Goal: Information Seeking & Learning: Learn about a topic

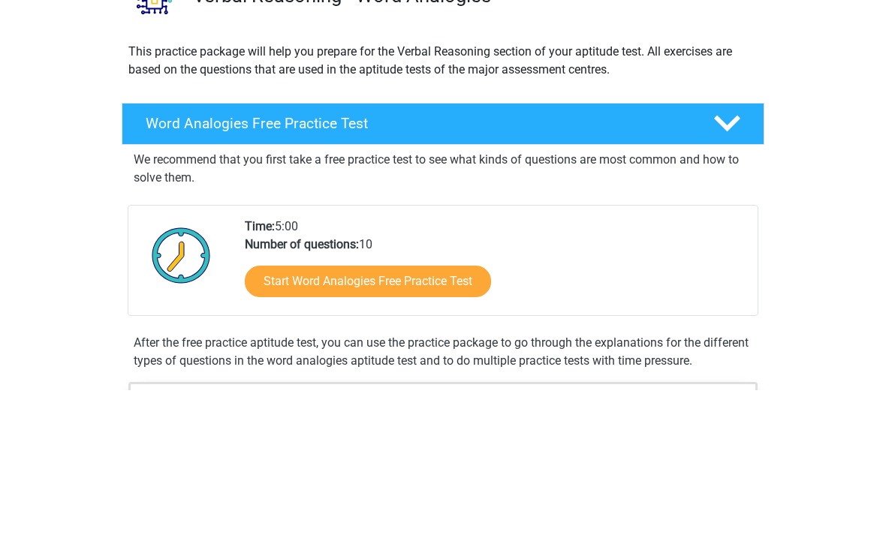
scroll to position [150, 0]
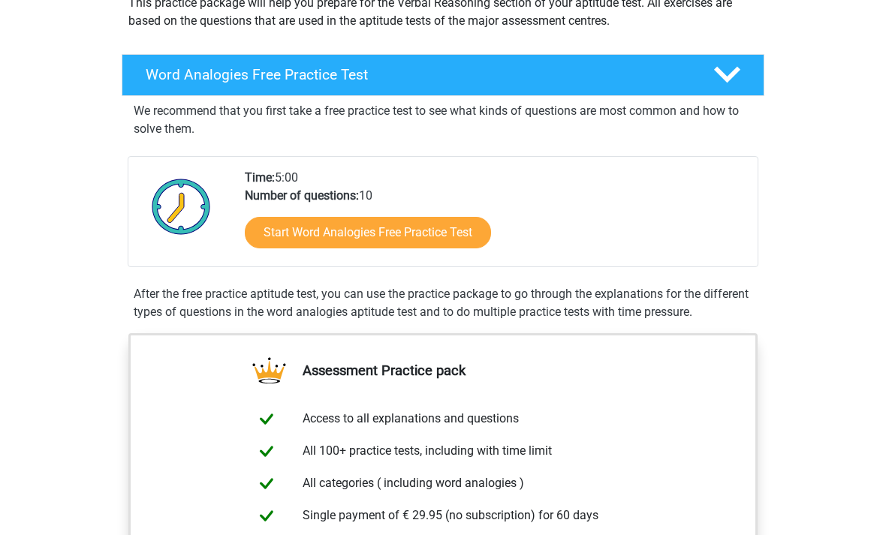
click at [468, 234] on link "Start Word Analogies Free Practice Test" at bounding box center [368, 234] width 246 height 32
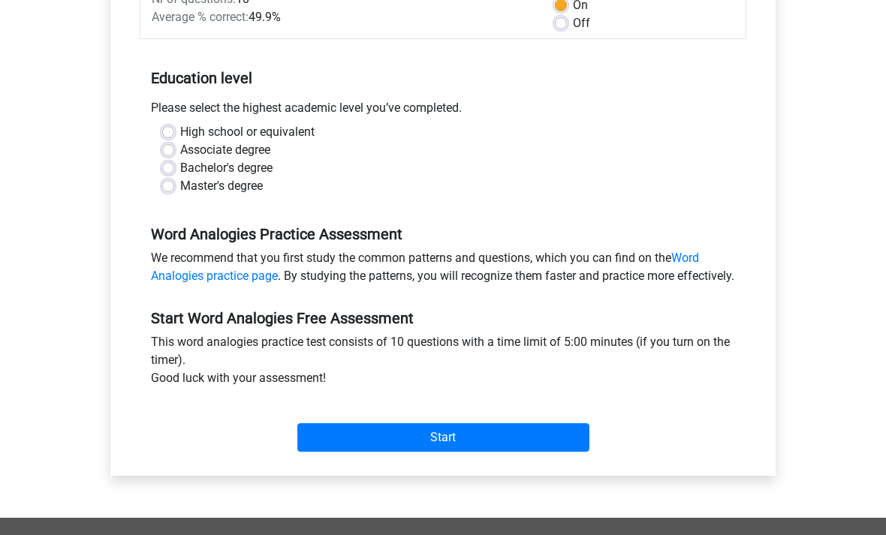
scroll to position [261, 0]
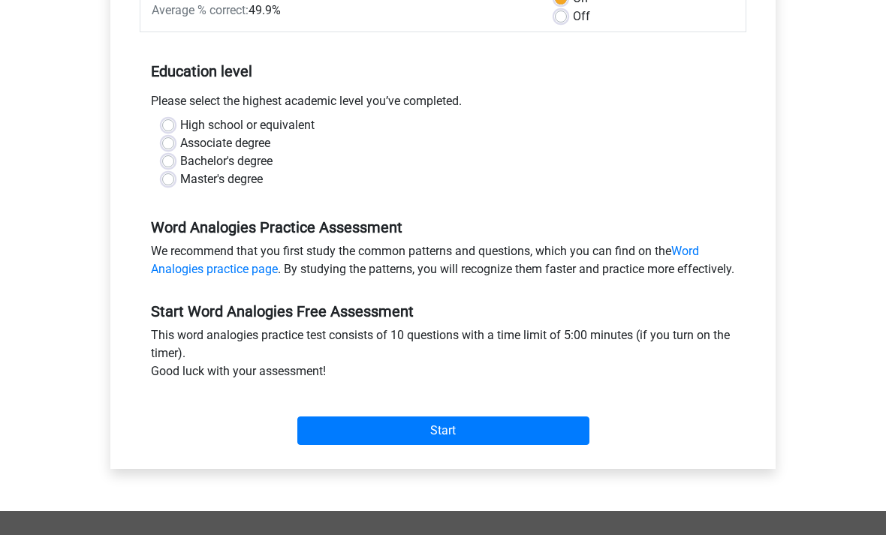
click at [180, 159] on label "Bachelor's degree" at bounding box center [226, 161] width 92 height 18
click at [168, 159] on input "Bachelor's degree" at bounding box center [168, 159] width 12 height 15
radio input "true"
click at [546, 445] on input "Start" at bounding box center [443, 431] width 292 height 29
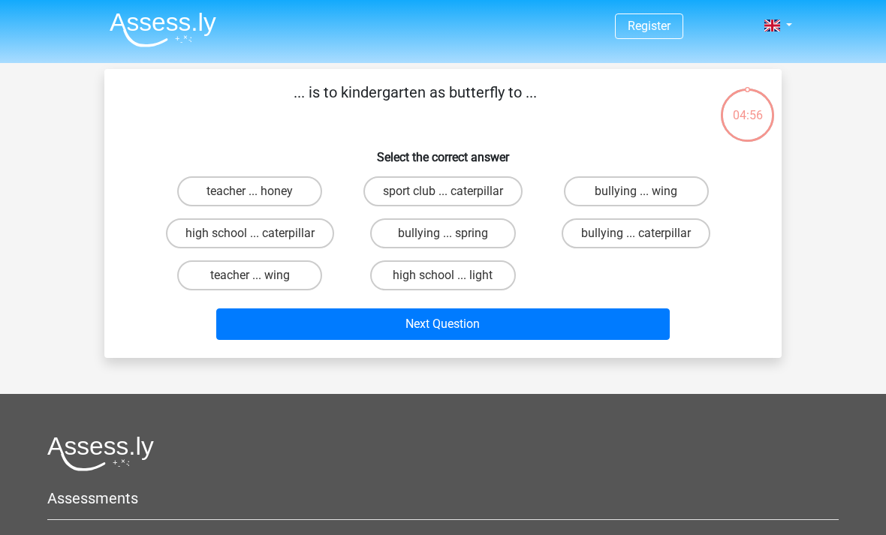
scroll to position [11, 0]
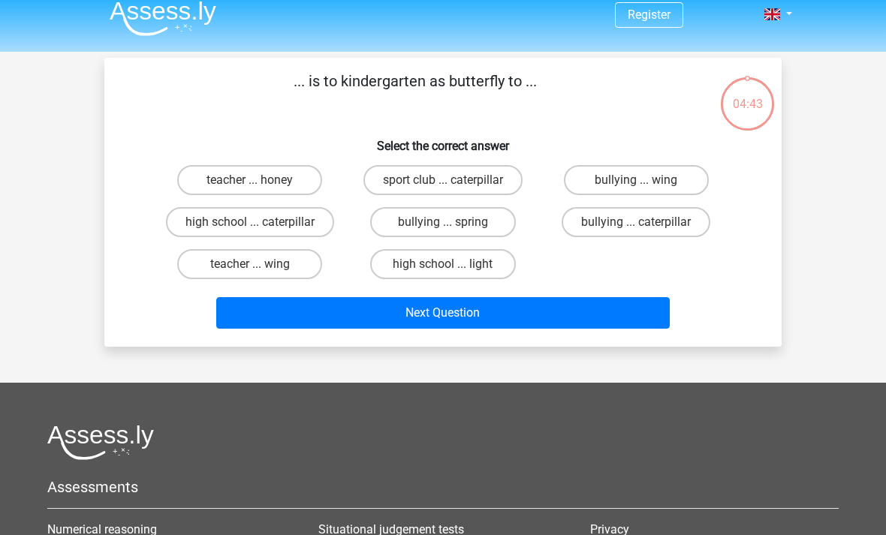
click at [207, 262] on label "teacher ... wing" at bounding box center [249, 264] width 145 height 30
click at [250, 264] on input "teacher ... wing" at bounding box center [255, 269] width 10 height 10
radio input "true"
click at [615, 314] on button "Next Question" at bounding box center [443, 313] width 454 height 32
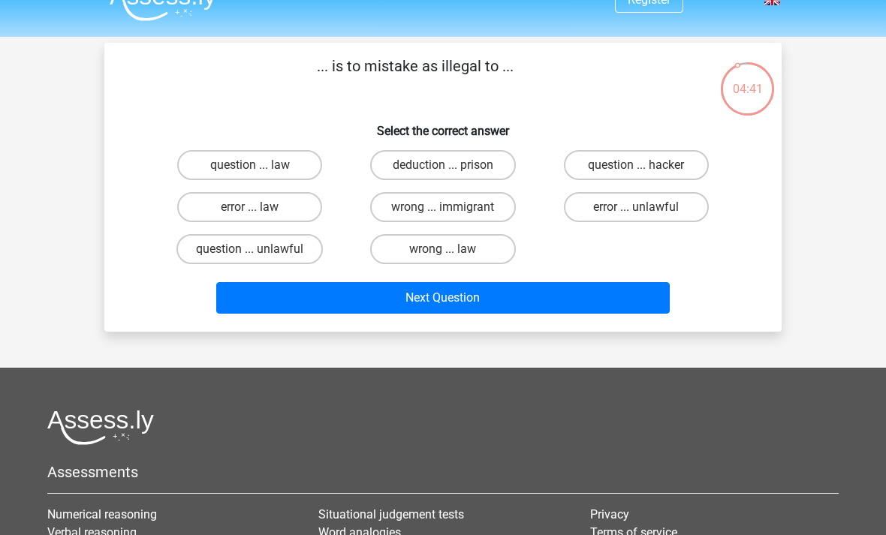
scroll to position [26, 0]
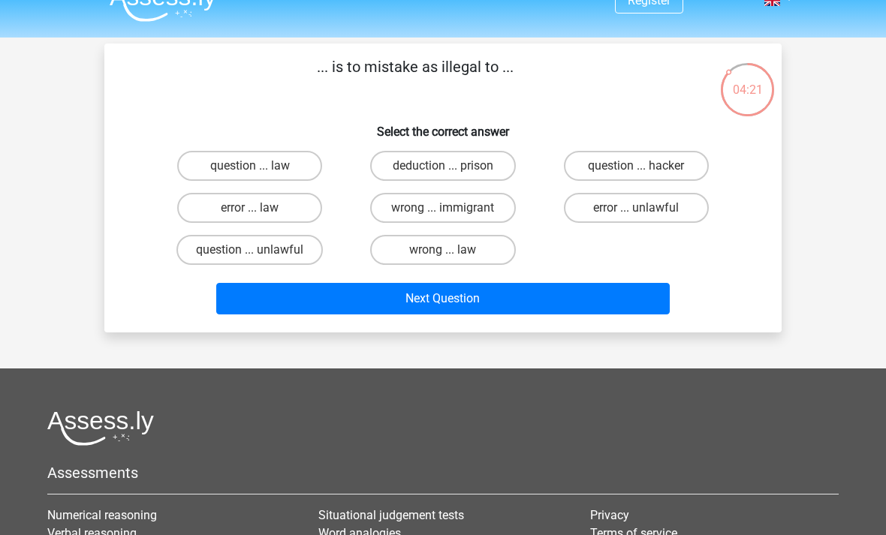
click at [301, 209] on label "error ... law" at bounding box center [249, 208] width 145 height 30
click at [260, 209] on input "error ... law" at bounding box center [255, 213] width 10 height 10
radio input "true"
click at [558, 307] on button "Next Question" at bounding box center [443, 299] width 454 height 32
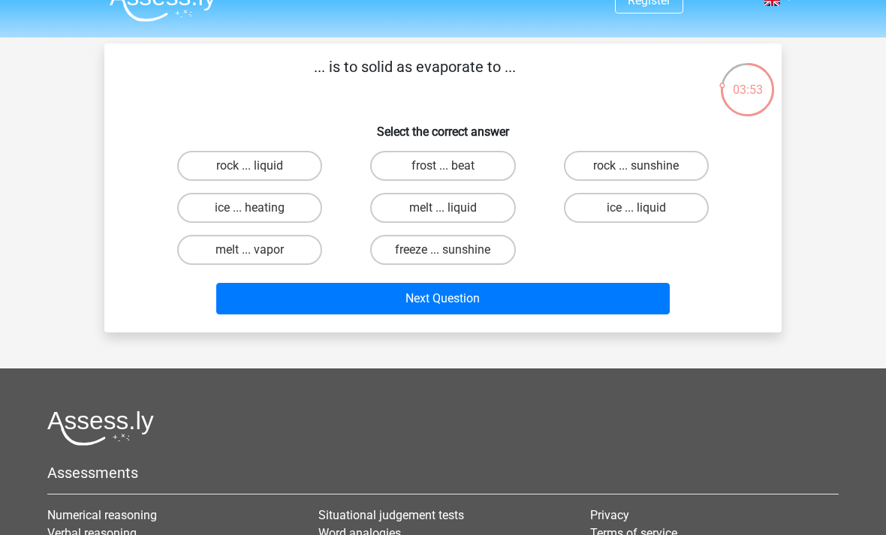
click at [295, 252] on label "melt ... vapor" at bounding box center [249, 250] width 145 height 30
click at [260, 252] on input "melt ... vapor" at bounding box center [255, 255] width 10 height 10
radio input "true"
click at [295, 304] on button "Next Question" at bounding box center [443, 299] width 454 height 32
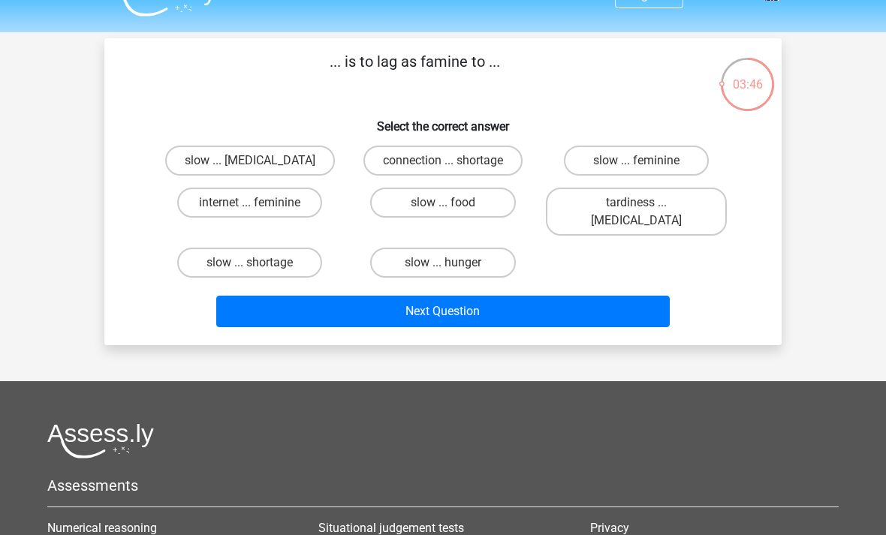
scroll to position [20, 0]
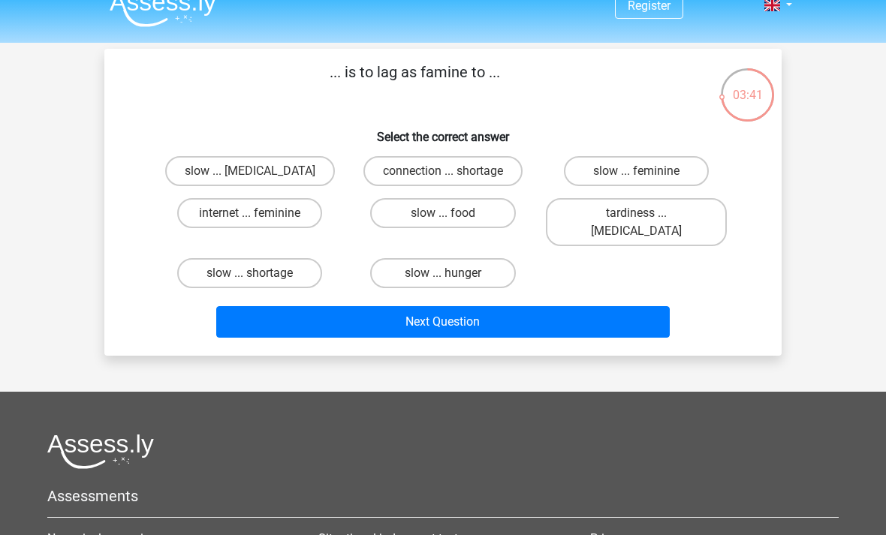
click at [423, 181] on label "connection ... shortage" at bounding box center [442, 171] width 159 height 30
click at [443, 181] on input "connection ... shortage" at bounding box center [448, 176] width 10 height 10
radio input "true"
click at [340, 310] on button "Next Question" at bounding box center [443, 322] width 454 height 32
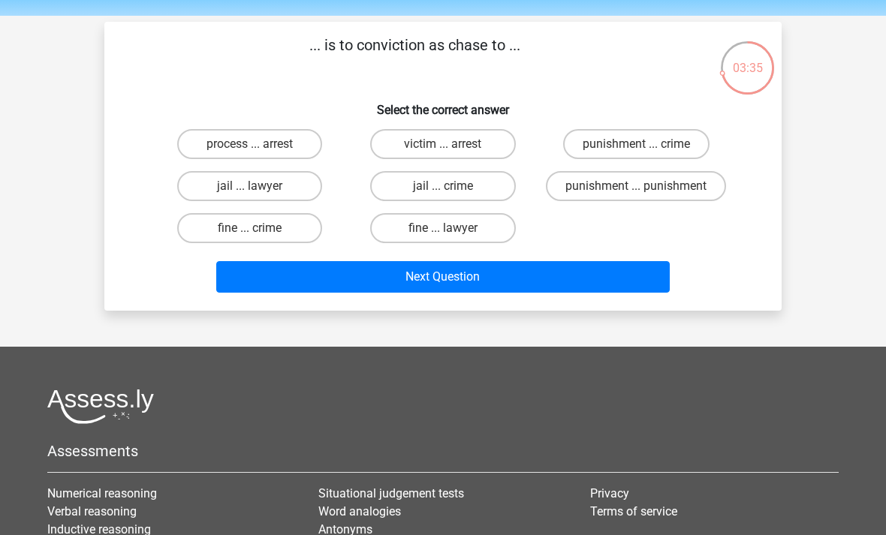
scroll to position [45, 0]
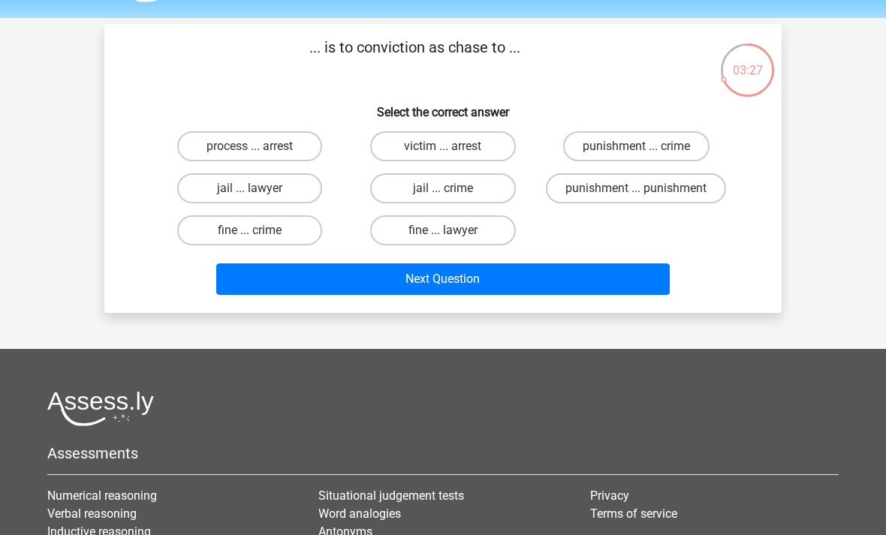
click at [478, 154] on label "victim ... arrest" at bounding box center [442, 146] width 145 height 30
click at [453, 154] on input "victim ... arrest" at bounding box center [448, 151] width 10 height 10
radio input "true"
click at [366, 285] on button "Next Question" at bounding box center [443, 280] width 454 height 32
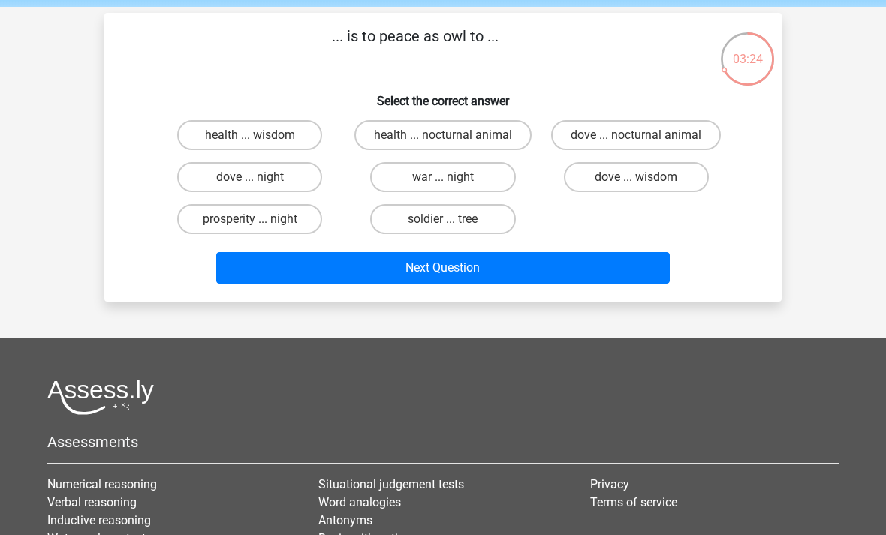
scroll to position [56, 0]
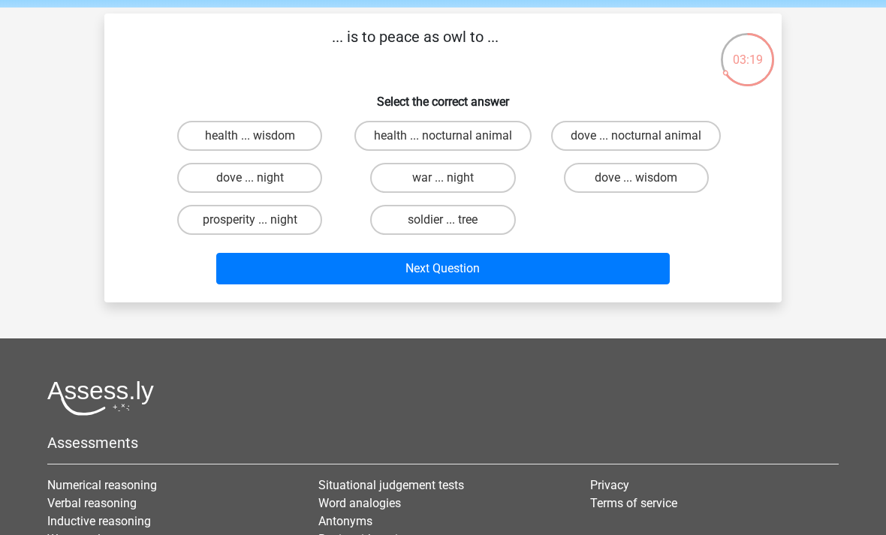
click at [303, 174] on label "dove ... night" at bounding box center [249, 178] width 145 height 30
click at [260, 178] on input "dove ... night" at bounding box center [255, 183] width 10 height 10
radio input "true"
click at [360, 267] on button "Next Question" at bounding box center [443, 269] width 454 height 32
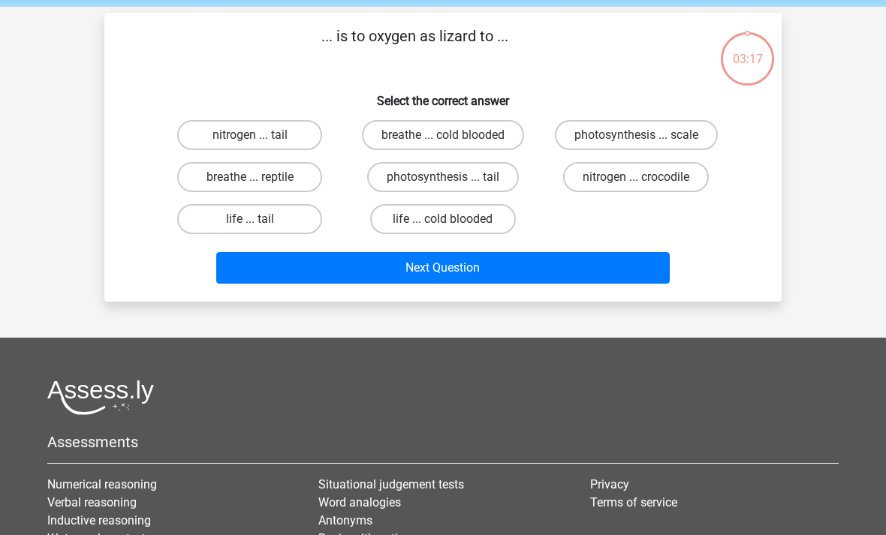
scroll to position [34, 0]
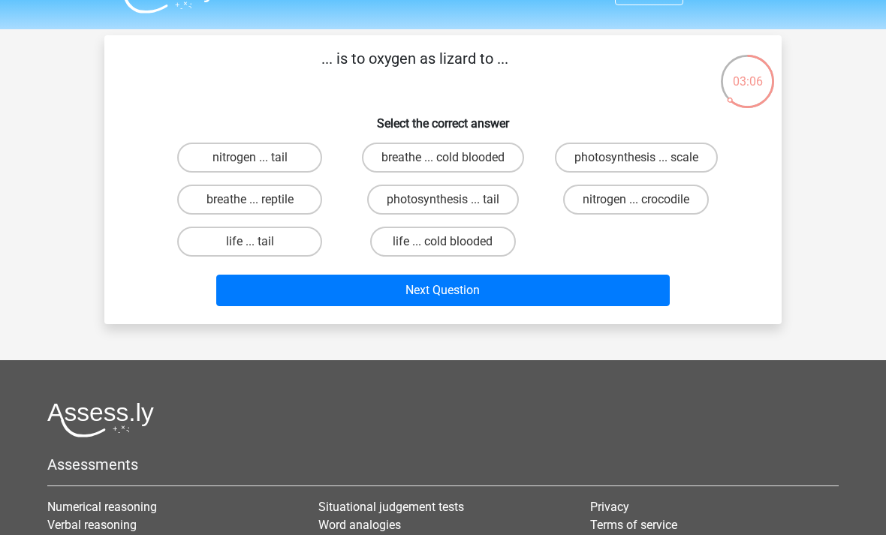
click at [285, 204] on label "breathe ... reptile" at bounding box center [249, 200] width 145 height 30
click at [260, 204] on input "breathe ... reptile" at bounding box center [255, 205] width 10 height 10
radio input "true"
click at [345, 289] on button "Next Question" at bounding box center [443, 291] width 454 height 32
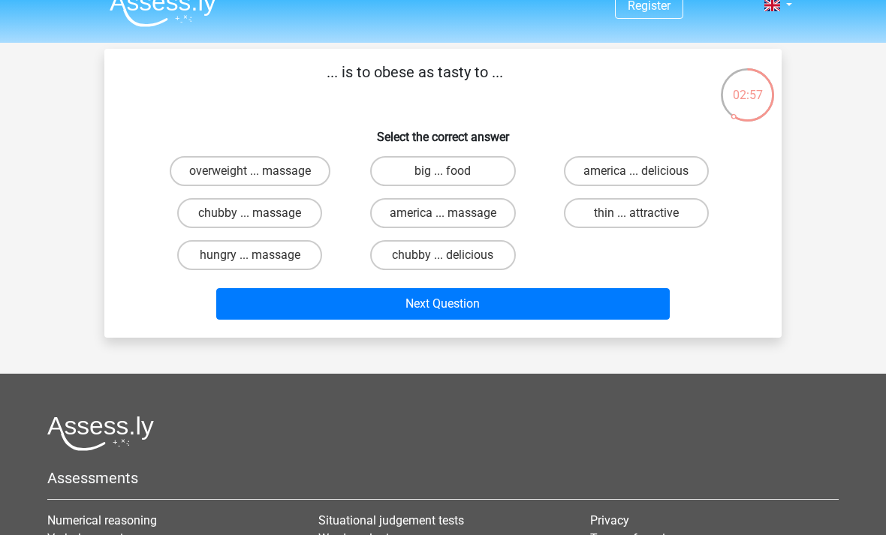
scroll to position [21, 0]
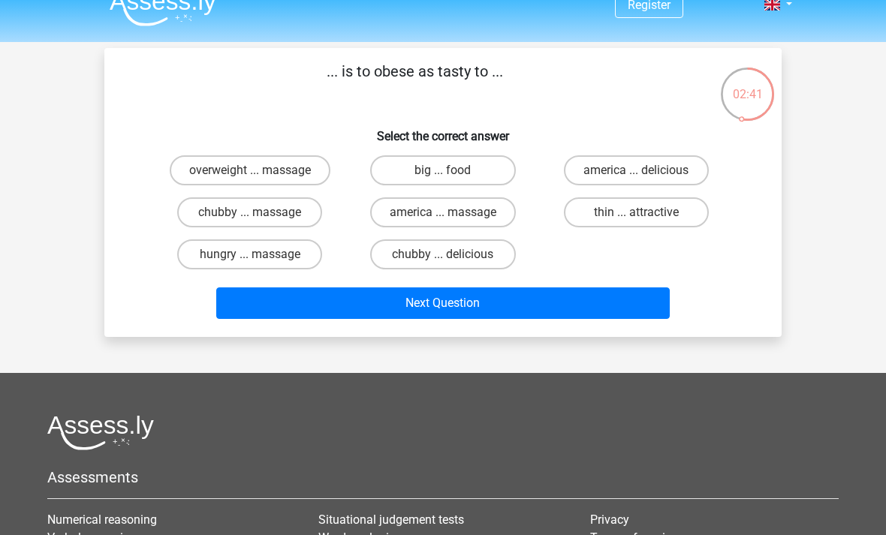
click at [276, 184] on label "overweight ... massage" at bounding box center [250, 170] width 161 height 30
click at [260, 180] on input "overweight ... massage" at bounding box center [255, 175] width 10 height 10
radio input "true"
click at [291, 304] on button "Next Question" at bounding box center [443, 304] width 454 height 32
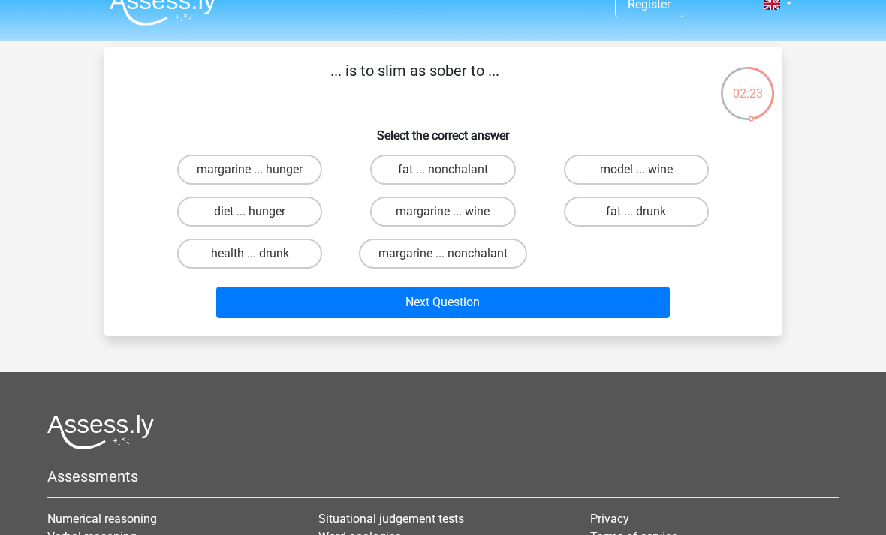
scroll to position [0, 0]
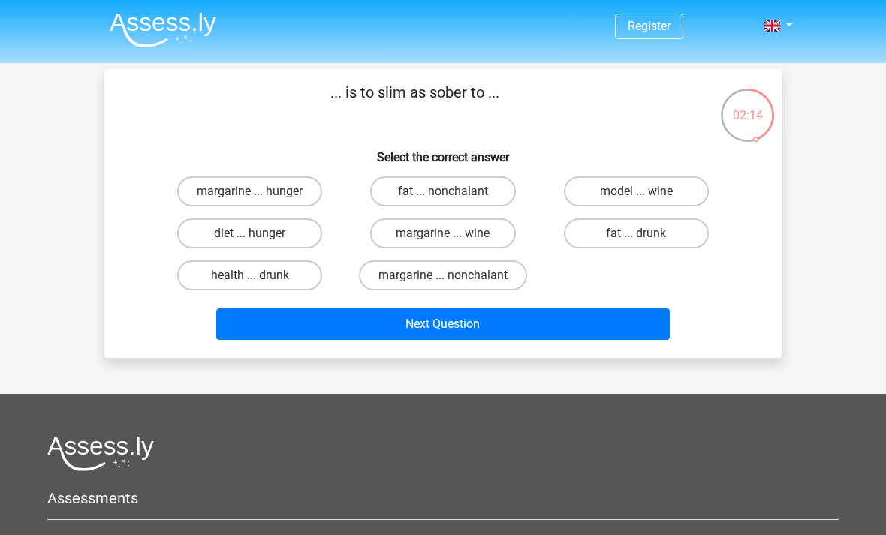
click at [686, 188] on label "model ... wine" at bounding box center [636, 191] width 145 height 30
click at [646, 191] on input "model ... wine" at bounding box center [641, 196] width 10 height 10
radio input "true"
click at [592, 333] on button "Next Question" at bounding box center [443, 325] width 454 height 32
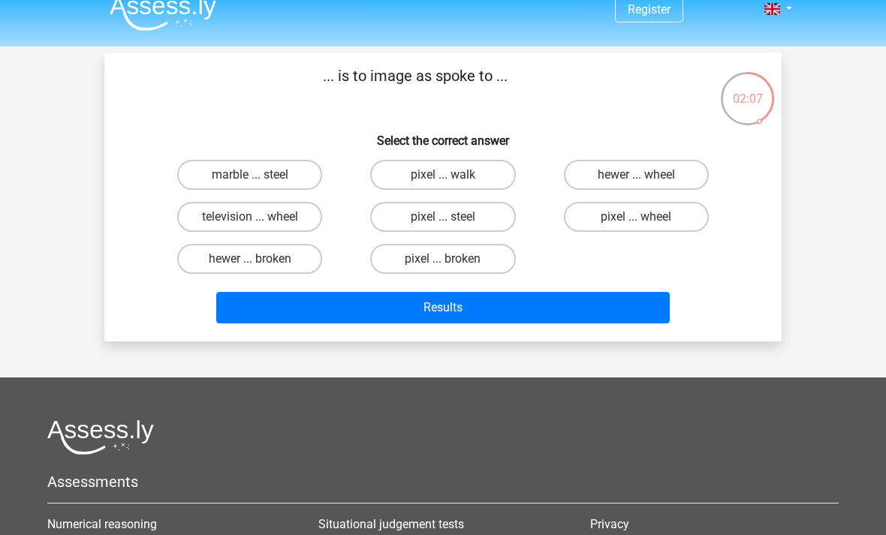
scroll to position [16, 0]
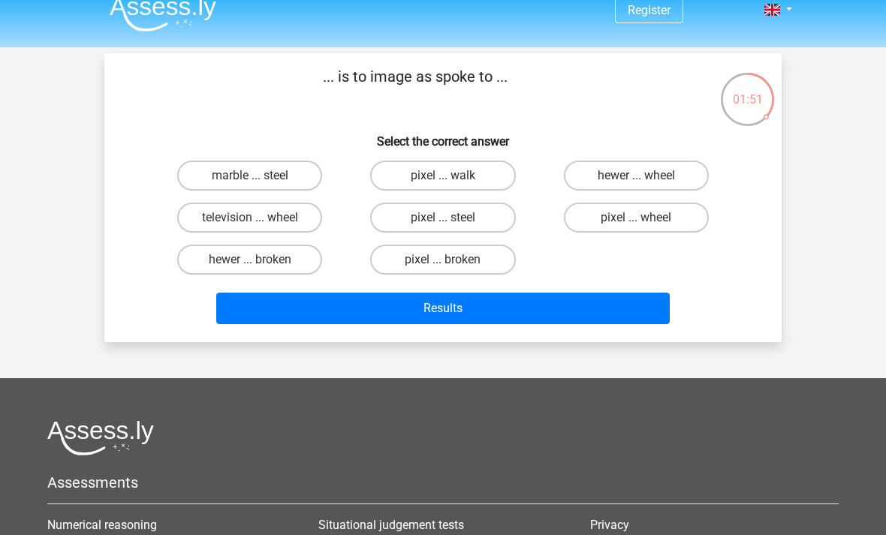
click at [306, 210] on label "television ... wheel" at bounding box center [249, 218] width 145 height 30
click at [260, 218] on input "television ... wheel" at bounding box center [255, 223] width 10 height 10
radio input "true"
click at [312, 309] on button "Results" at bounding box center [443, 309] width 454 height 32
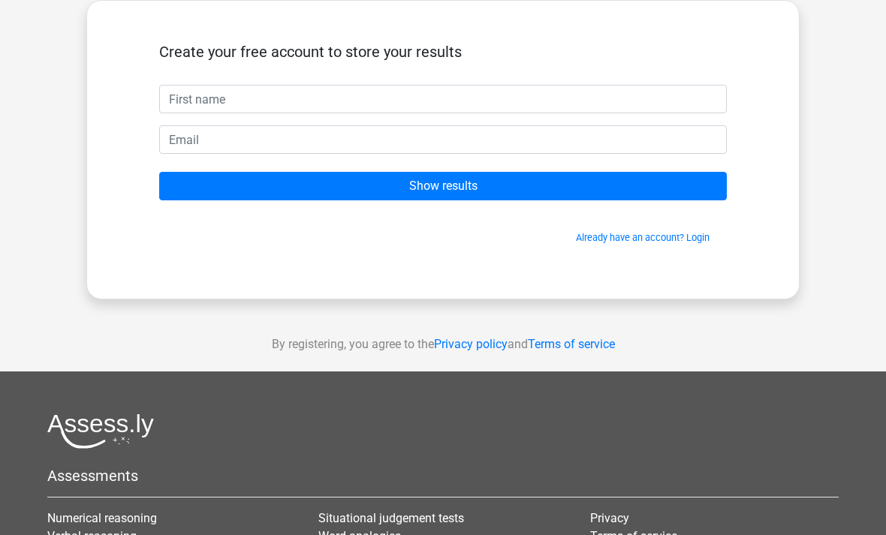
scroll to position [7, 0]
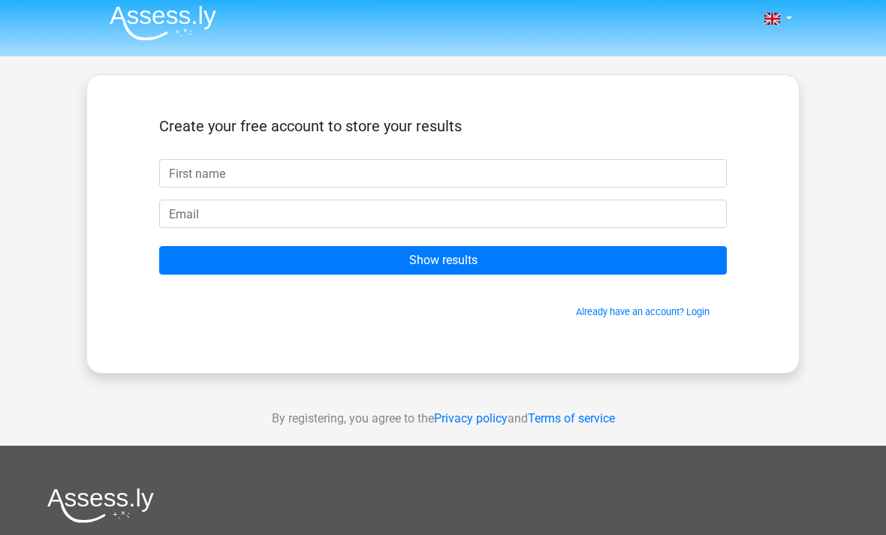
click at [383, 264] on input "Show results" at bounding box center [443, 260] width 568 height 29
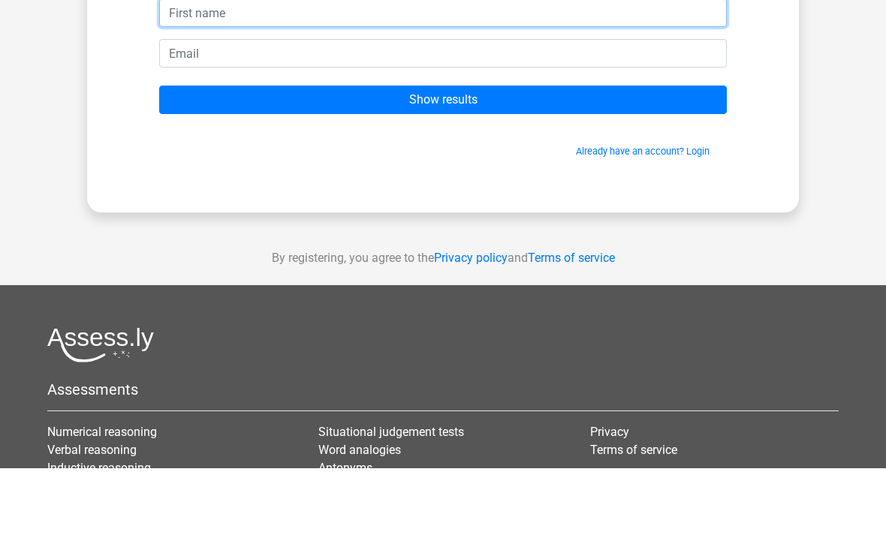
scroll to position [98, 0]
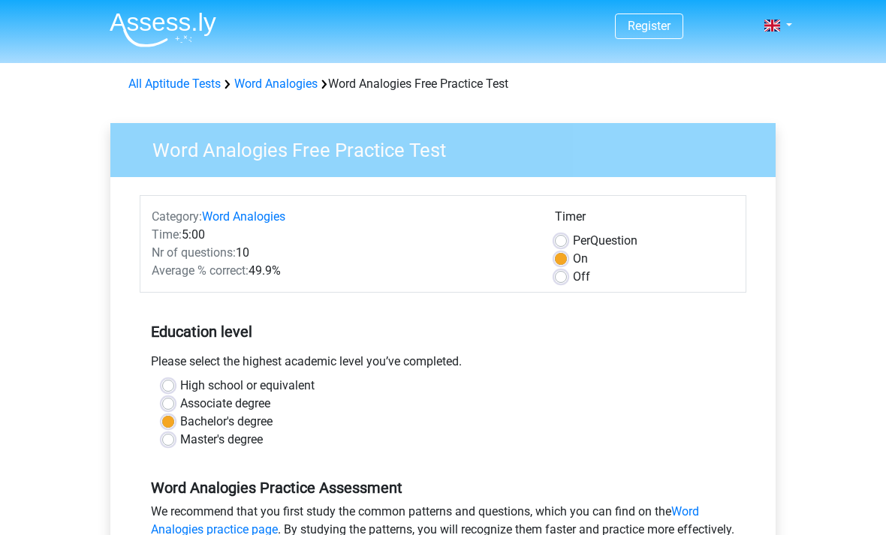
click at [155, 86] on link "All Aptitude Tests" at bounding box center [174, 84] width 92 height 14
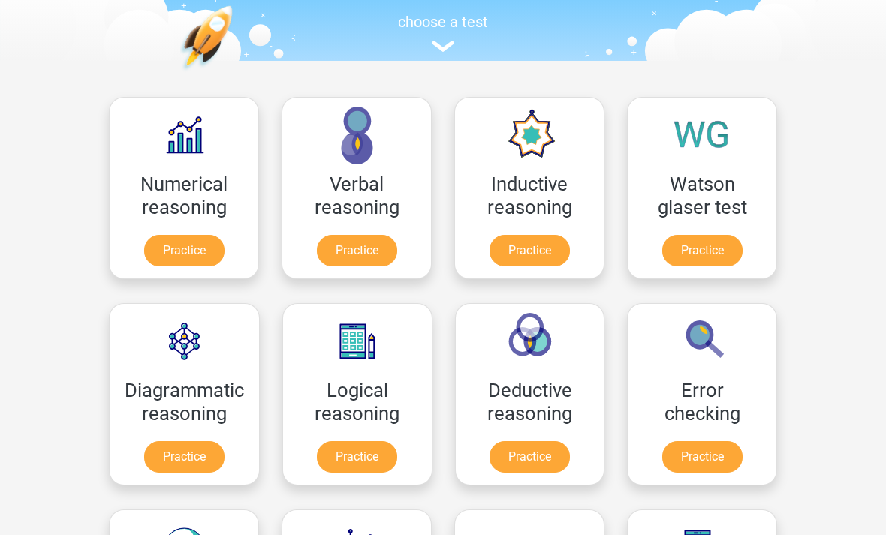
scroll to position [156, 0]
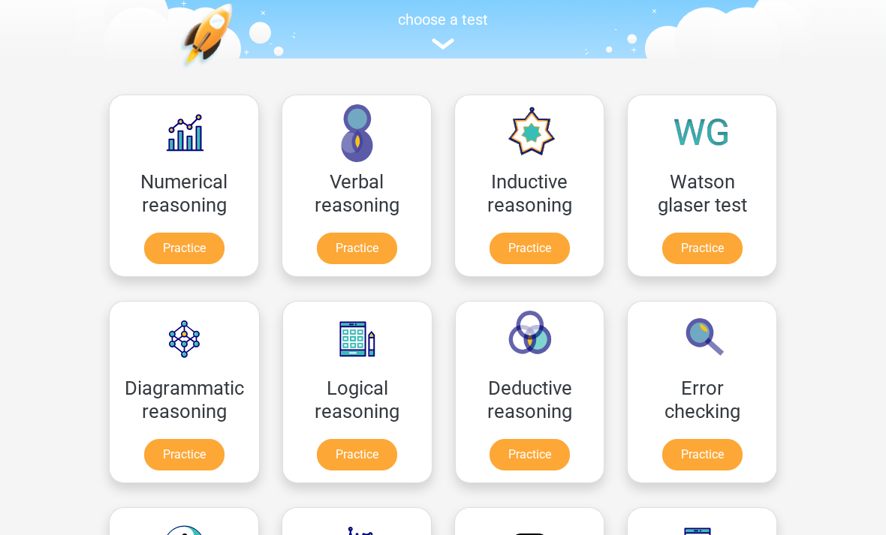
click at [713, 452] on link "Practice" at bounding box center [702, 455] width 80 height 32
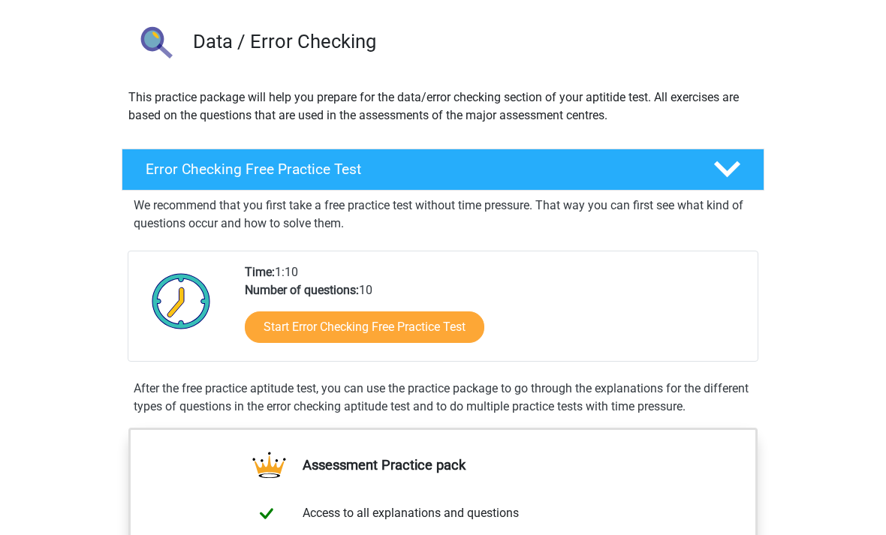
scroll to position [97, 0]
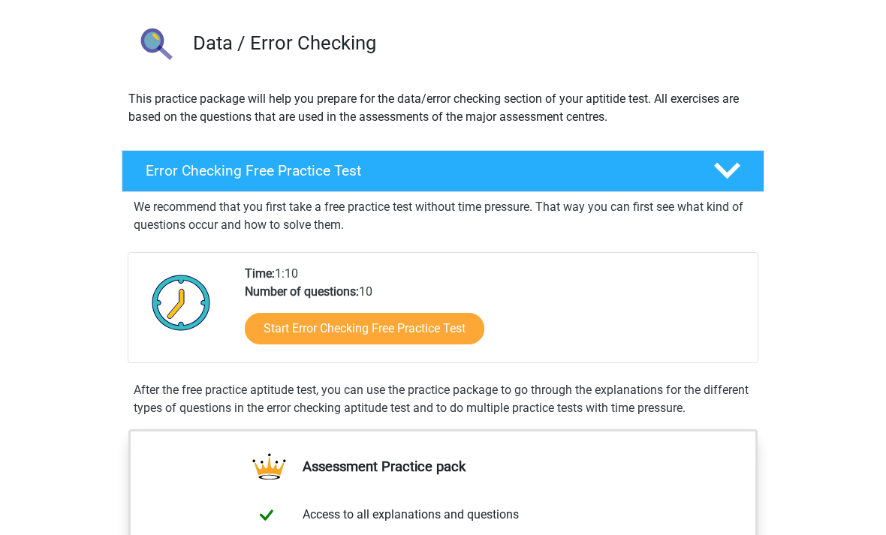
click at [469, 326] on link "Start Error Checking Free Practice Test" at bounding box center [365, 329] width 240 height 32
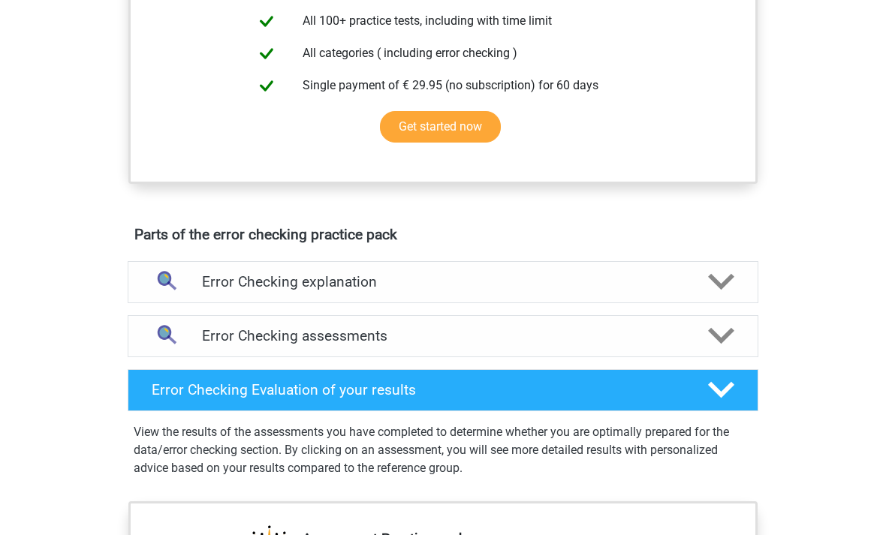
scroll to position [623, 0]
click at [685, 302] on div "Error Checking explanation" at bounding box center [443, 282] width 631 height 42
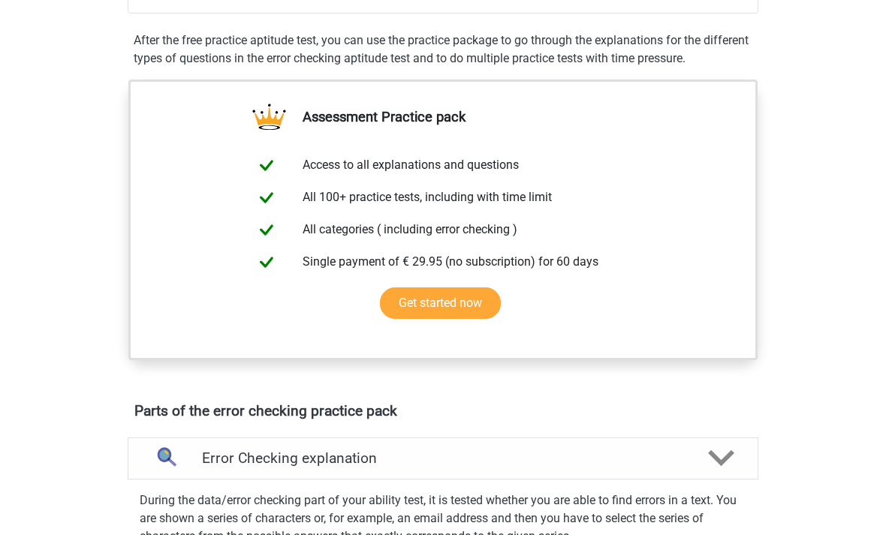
scroll to position [442, 0]
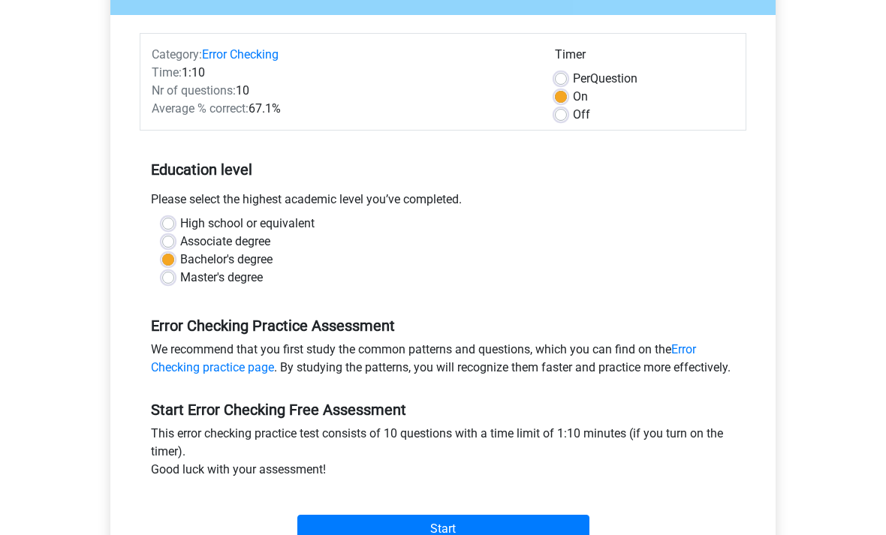
scroll to position [162, 0]
click at [505, 535] on input "Start" at bounding box center [443, 529] width 292 height 29
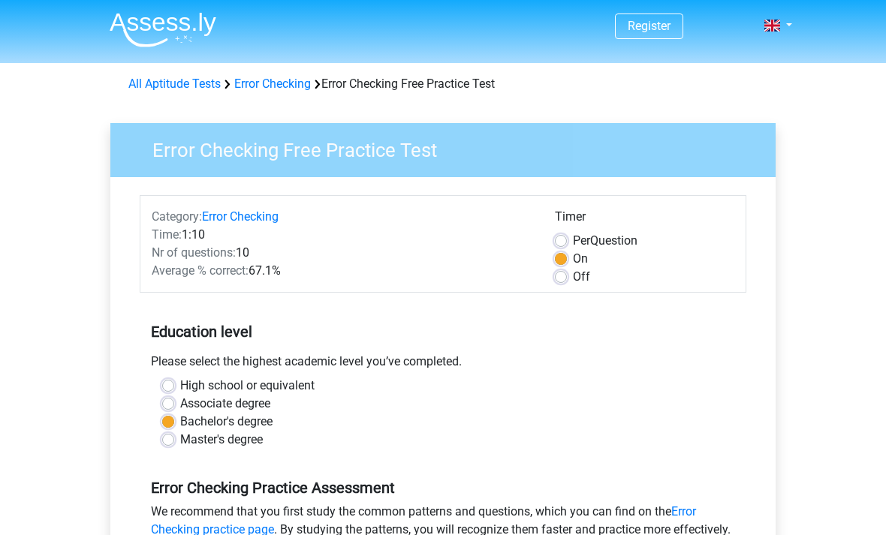
scroll to position [211, 0]
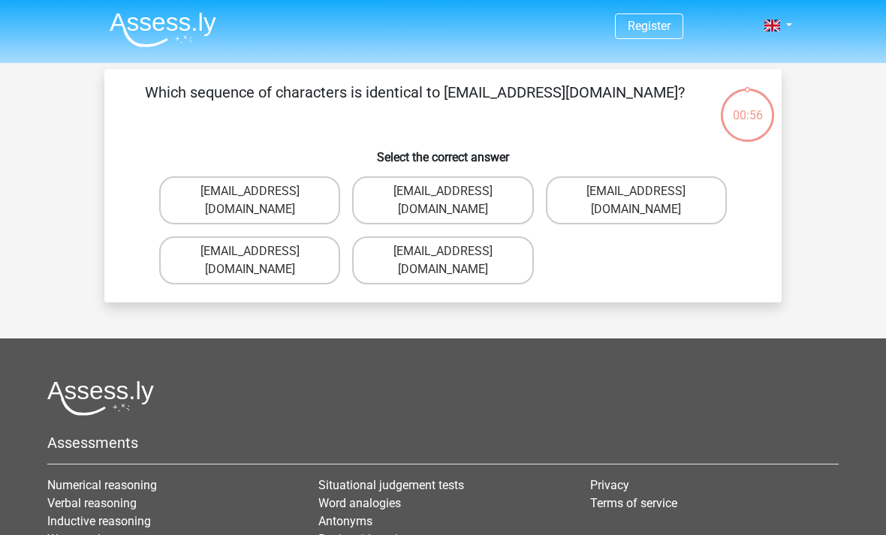
click at [515, 193] on label "Evie_Meade@joinmail.com.uk" at bounding box center [442, 200] width 181 height 48
click at [453, 193] on input "Evie_Meade@joinmail.com.uk" at bounding box center [448, 196] width 10 height 10
radio input "true"
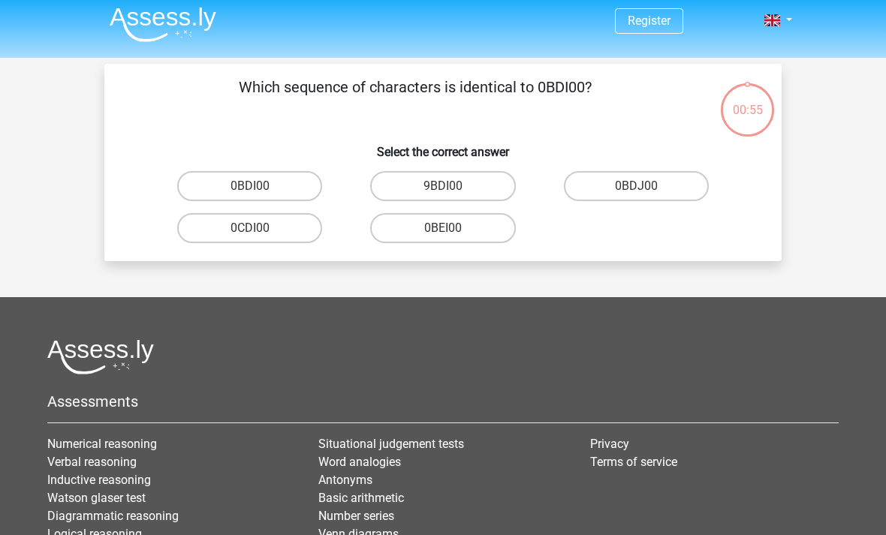
scroll to position [1, 0]
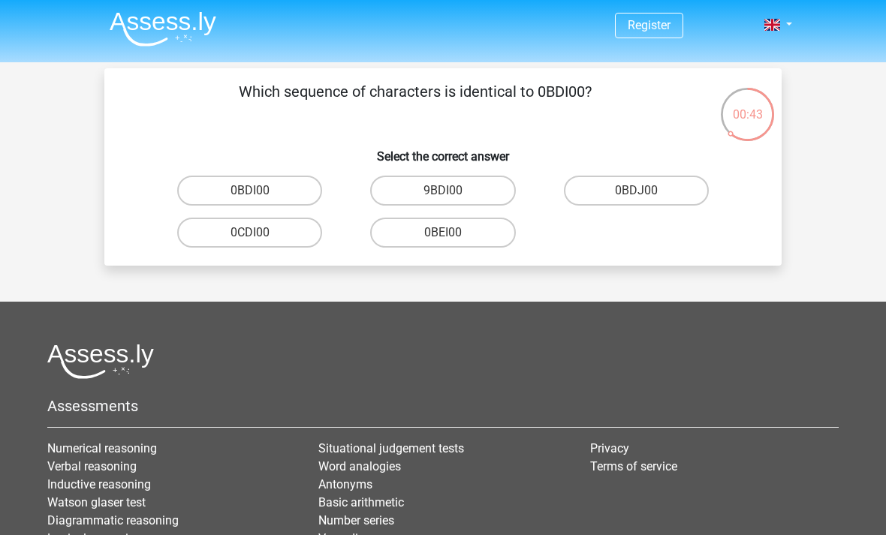
click at [188, 199] on label "0BDI00" at bounding box center [249, 191] width 145 height 30
click at [250, 199] on input "0BDI00" at bounding box center [255, 196] width 10 height 10
radio input "true"
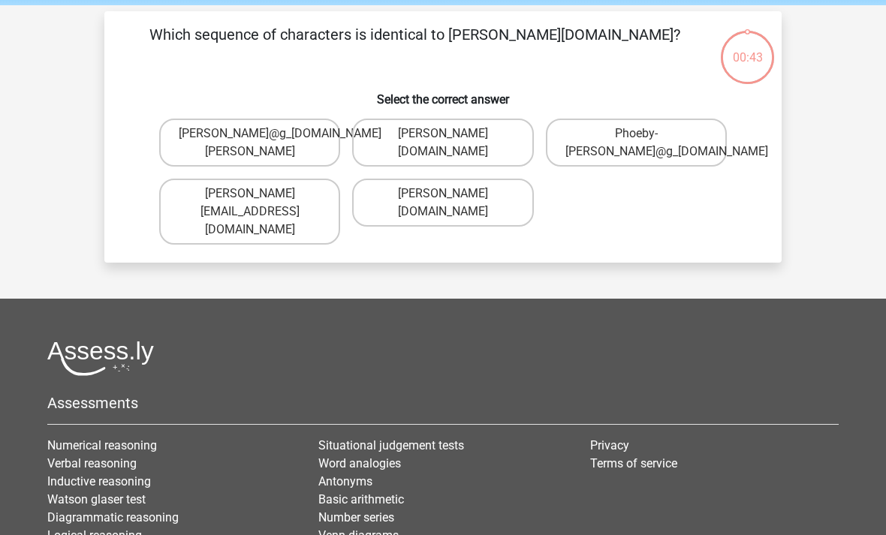
scroll to position [30, 0]
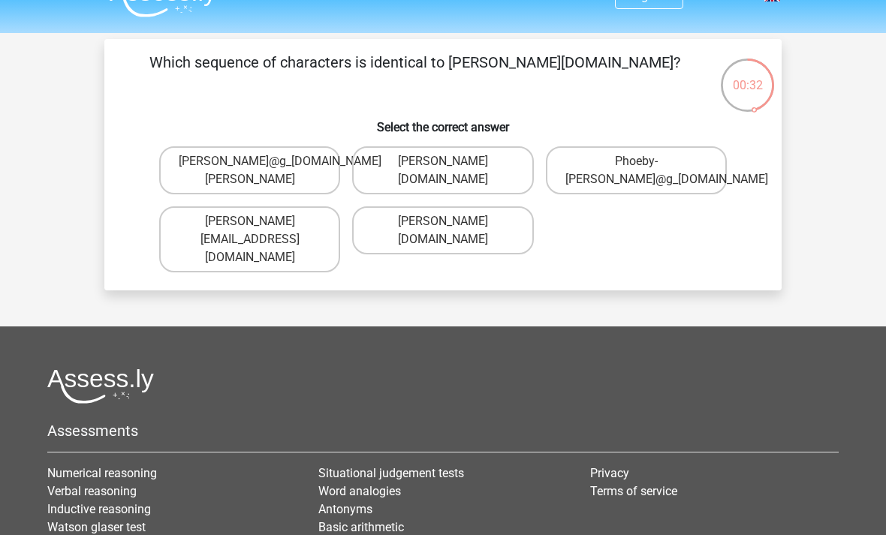
click at [179, 235] on label "Phoebe-Patterson@gmail.gr" at bounding box center [249, 239] width 181 height 66
click at [250, 231] on input "Phoebe-Patterson@gmail.gr" at bounding box center [255, 227] width 10 height 10
radio input "true"
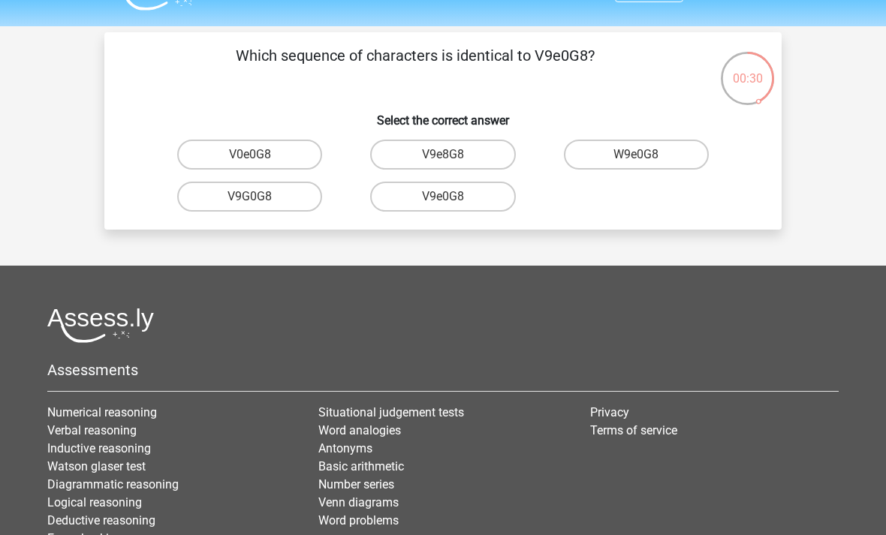
scroll to position [28, 0]
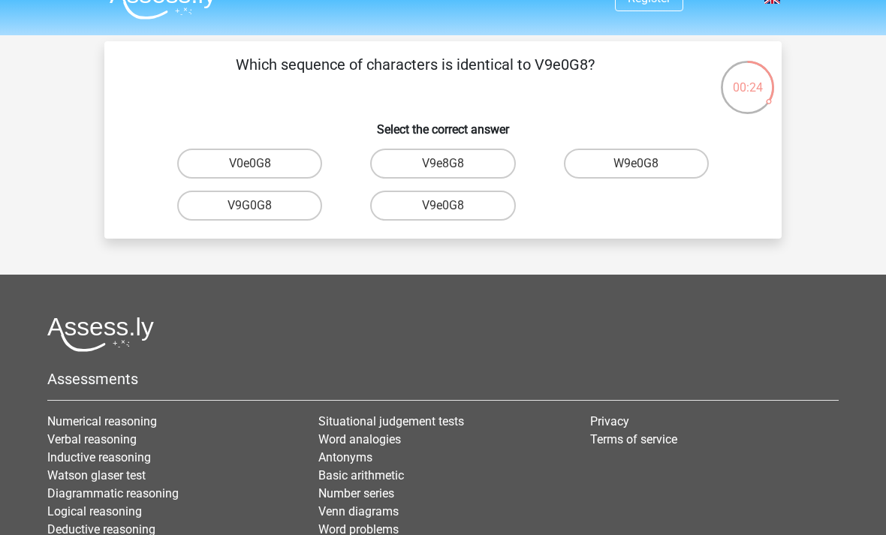
click at [496, 206] on label "V9e0G8" at bounding box center [442, 206] width 145 height 30
click at [453, 206] on input "V9e0G8" at bounding box center [448, 211] width 10 height 10
radio input "true"
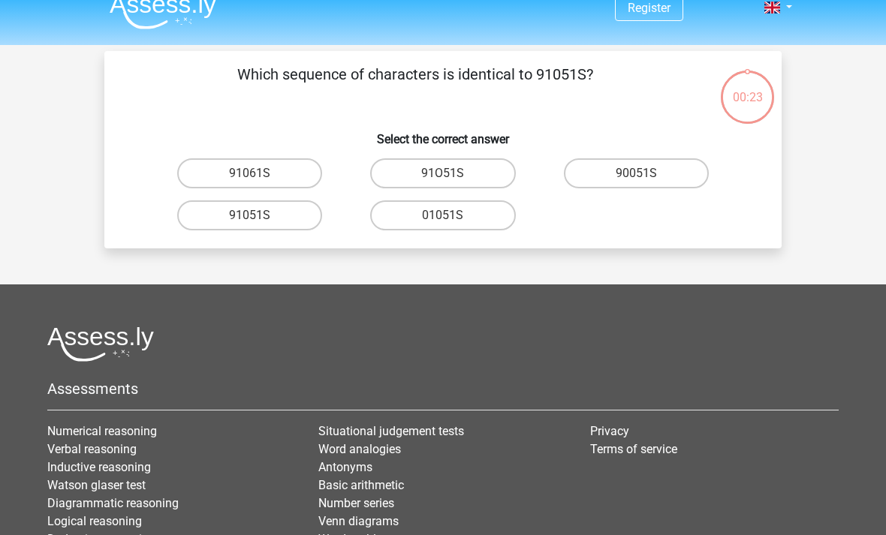
scroll to position [18, 0]
click at [306, 214] on label "91051S" at bounding box center [249, 215] width 145 height 30
click at [260, 216] on input "91051S" at bounding box center [255, 221] width 10 height 10
radio input "true"
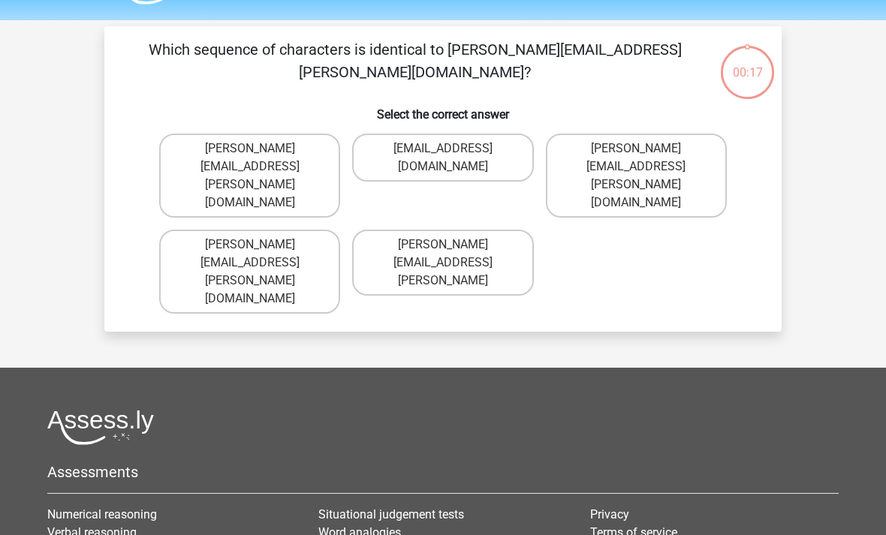
scroll to position [0, 0]
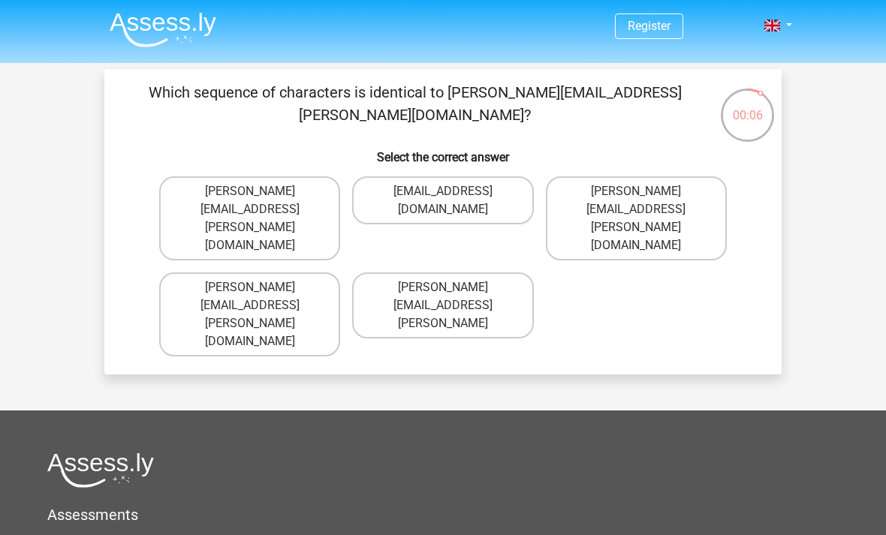
click at [323, 192] on label "Connor.Peterson@mailme.com" at bounding box center [249, 218] width 181 height 84
click at [260, 192] on input "Connor.Peterson@mailme.com" at bounding box center [255, 196] width 10 height 10
radio input "true"
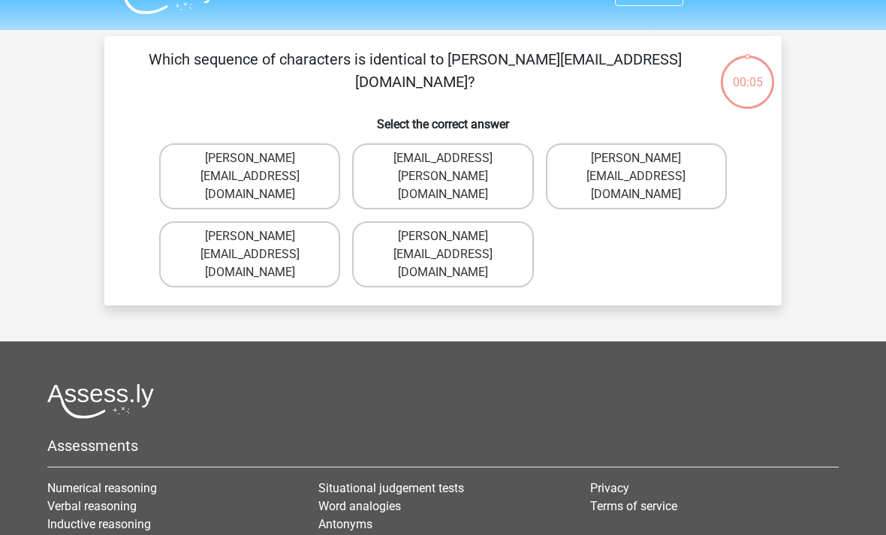
scroll to position [32, 0]
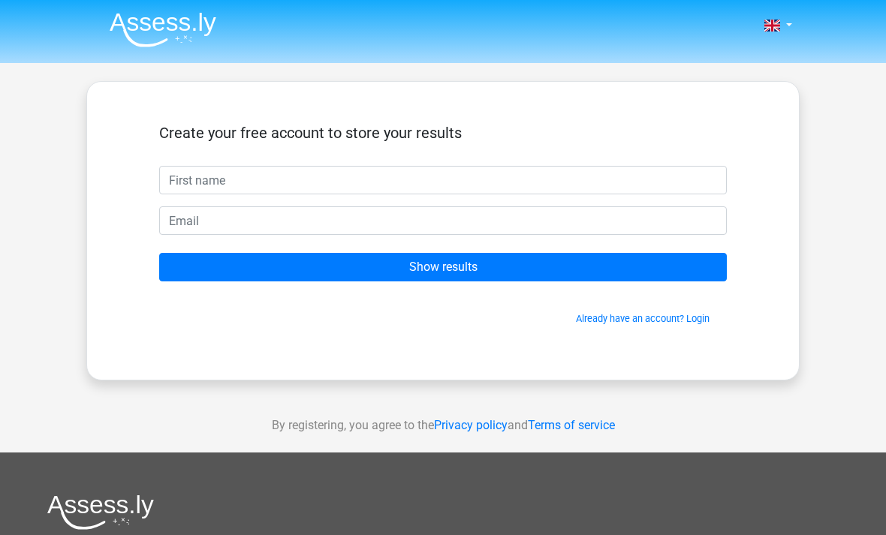
scroll to position [32, 0]
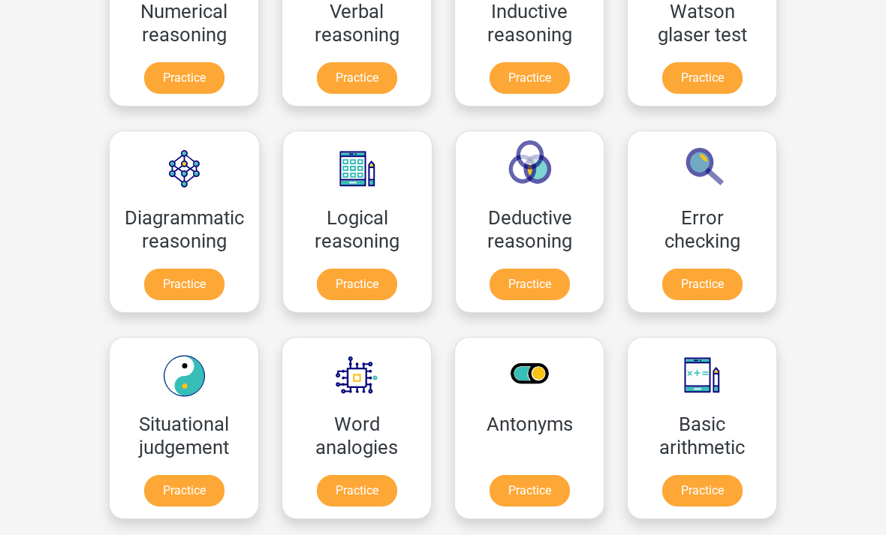
scroll to position [330, 0]
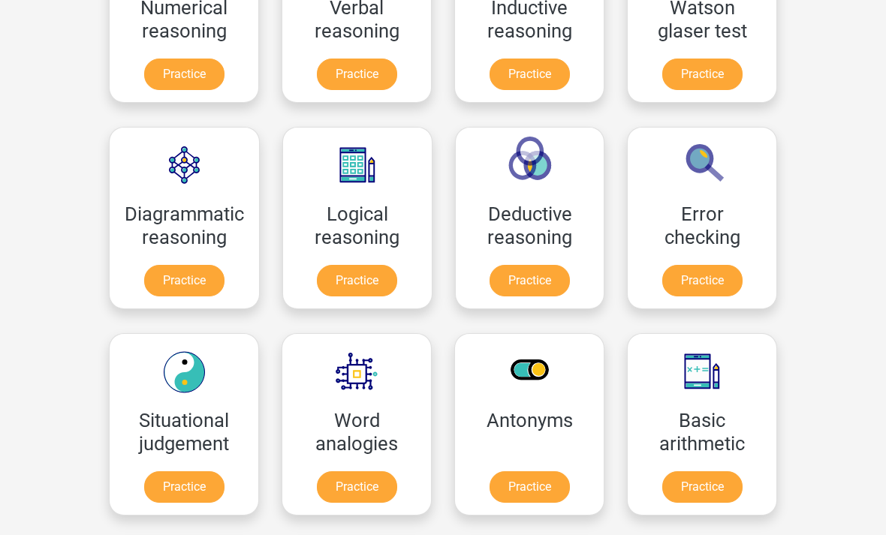
click at [709, 284] on link "Practice" at bounding box center [702, 282] width 80 height 32
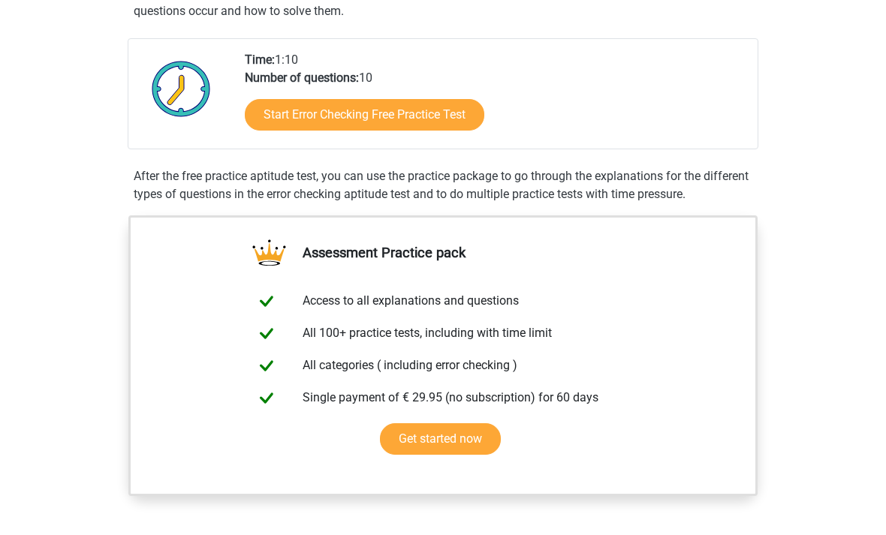
scroll to position [312, 0]
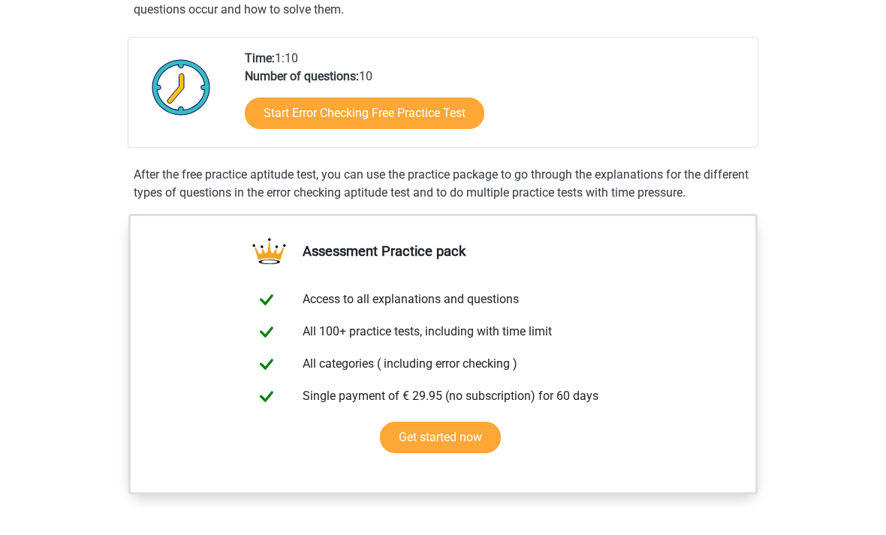
click at [423, 116] on link "Start Error Checking Free Practice Test" at bounding box center [365, 114] width 240 height 32
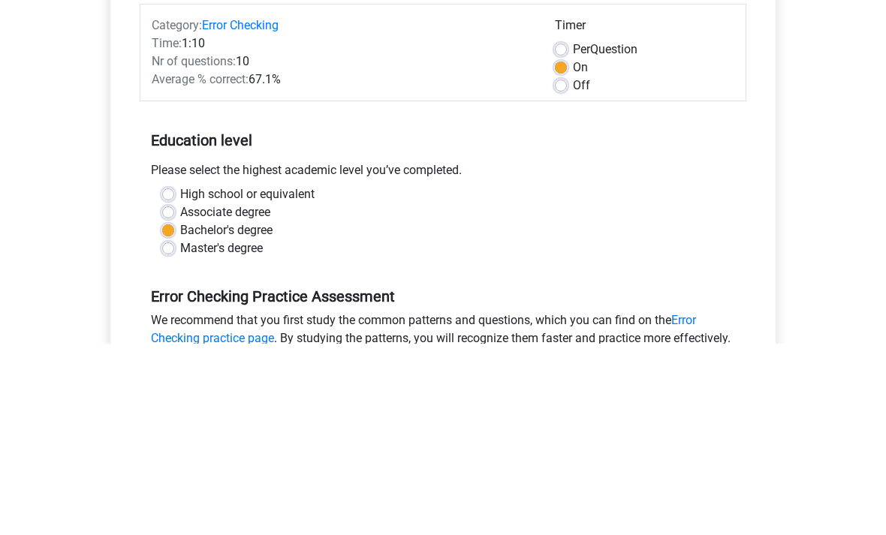
scroll to position [192, 0]
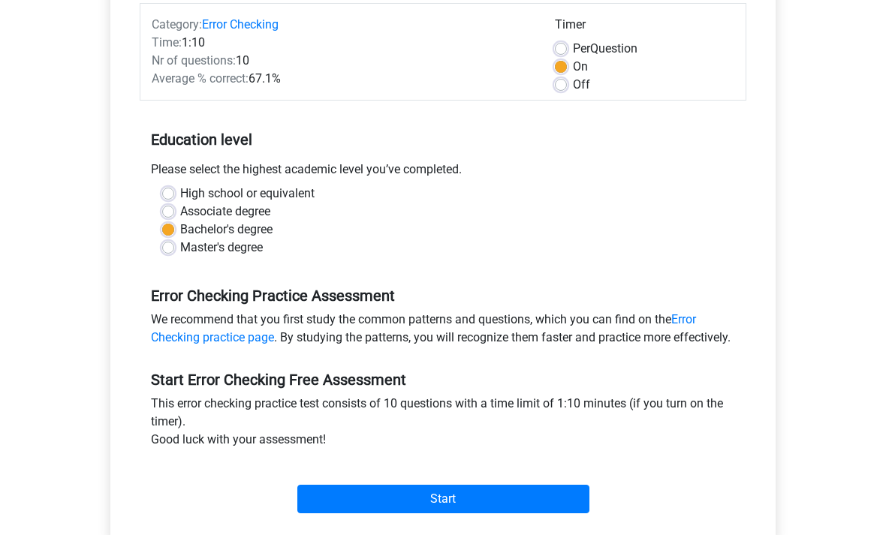
click at [532, 514] on input "Start" at bounding box center [443, 499] width 292 height 29
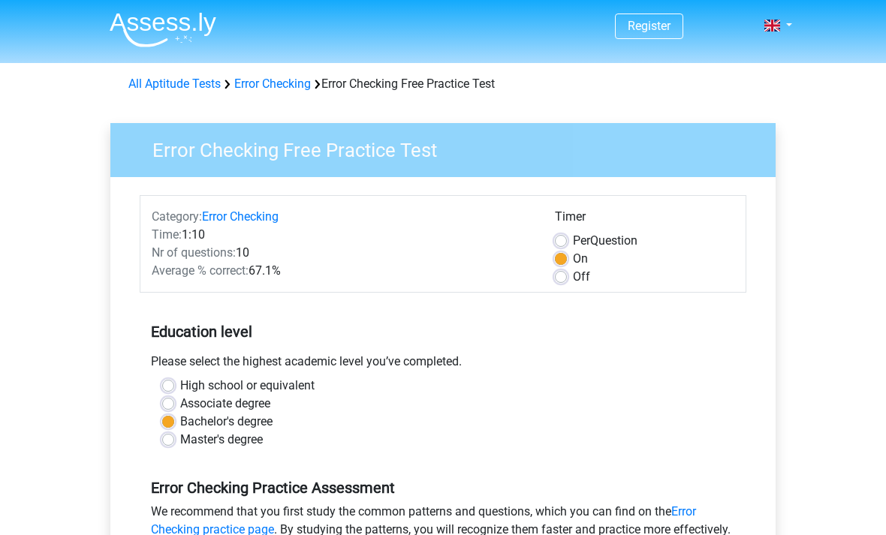
scroll to position [240, 0]
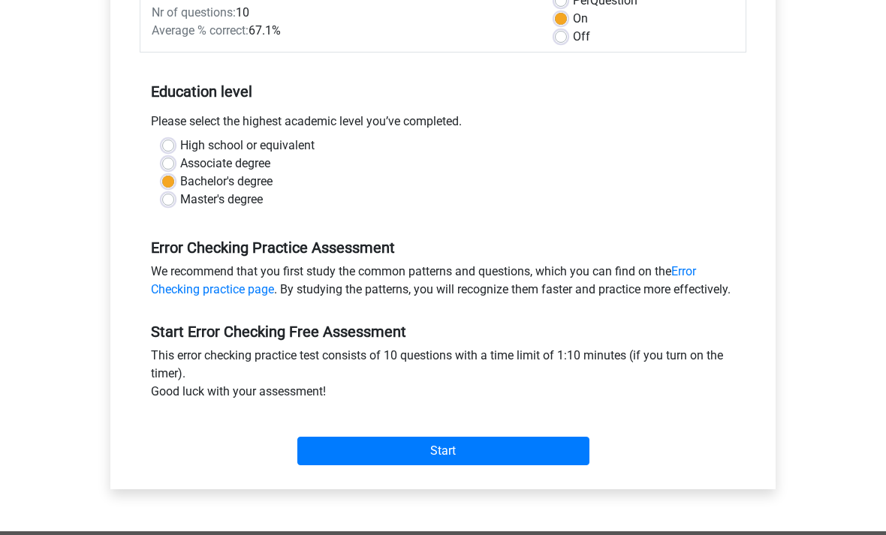
click at [465, 6] on div "Nr of questions: 10" at bounding box center [341, 13] width 403 height 18
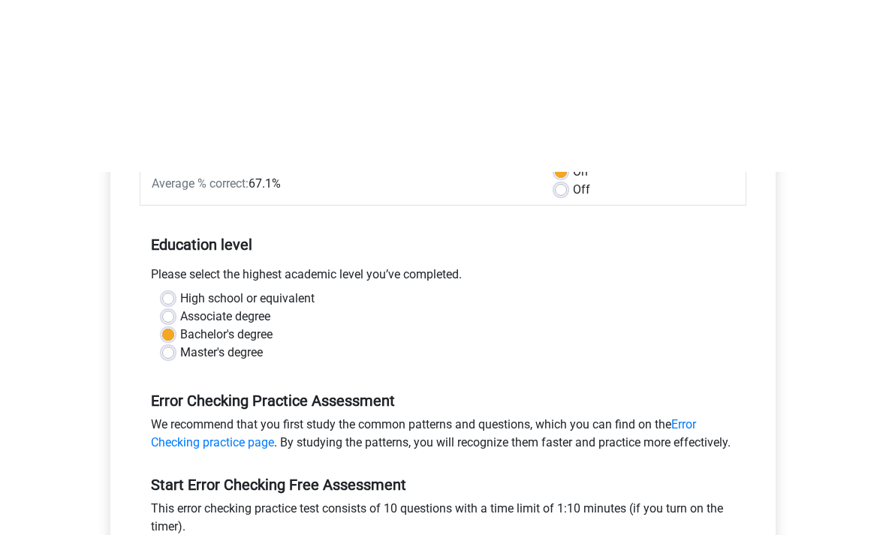
scroll to position [0, 0]
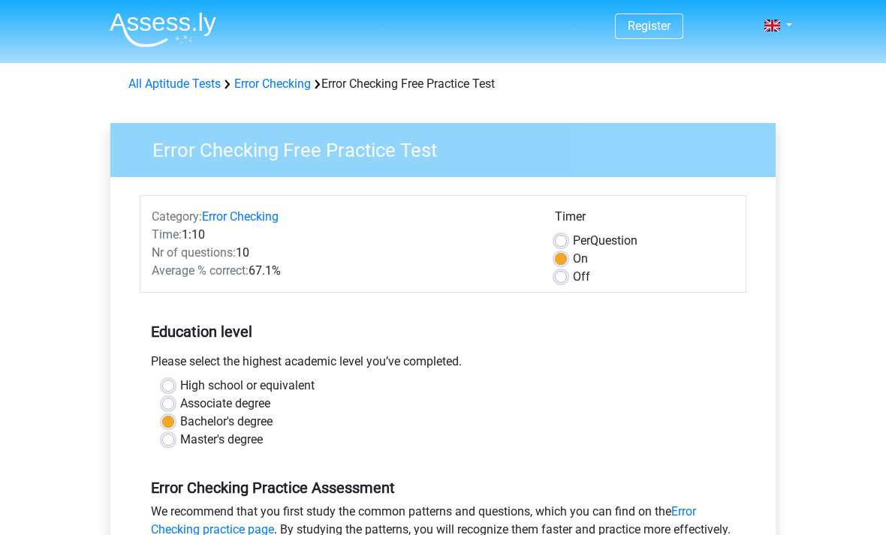
click at [212, 86] on link "All Aptitude Tests" at bounding box center [174, 84] width 92 height 14
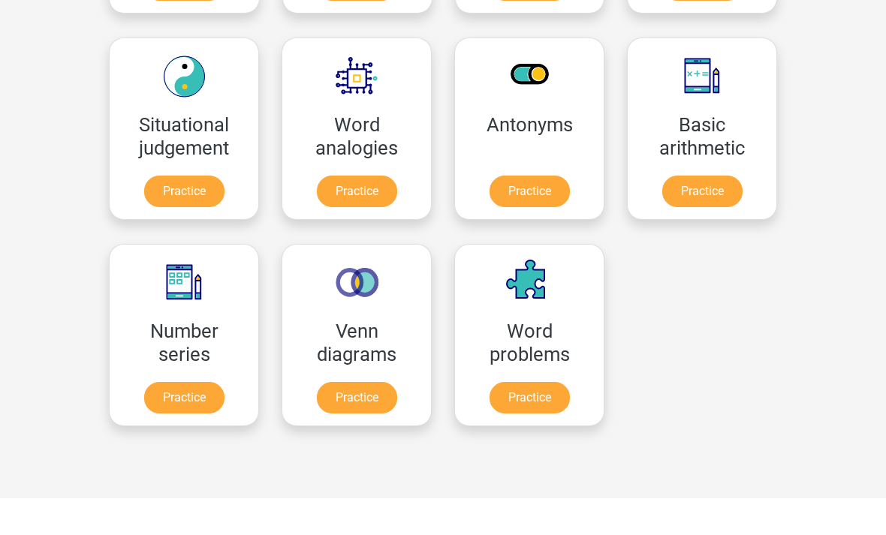
scroll to position [630, 0]
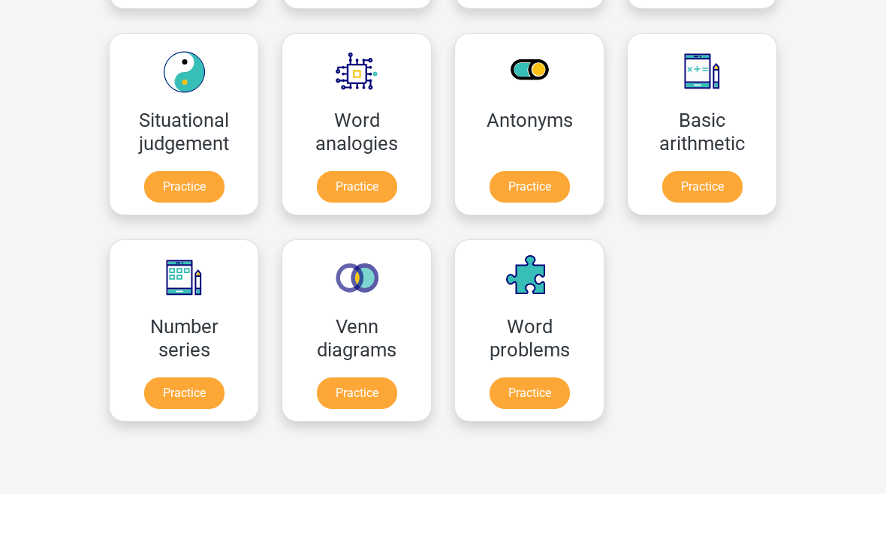
click at [369, 197] on link "Practice" at bounding box center [357, 188] width 80 height 32
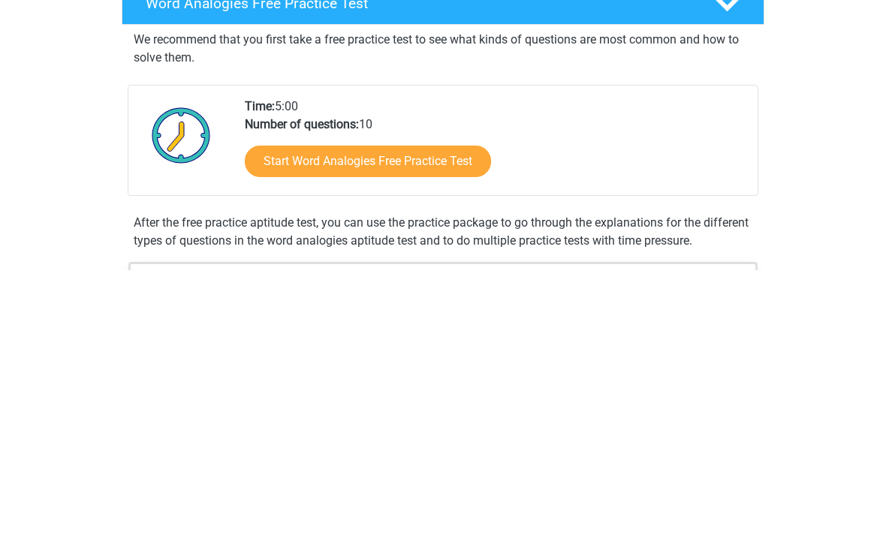
scroll to position [305, 0]
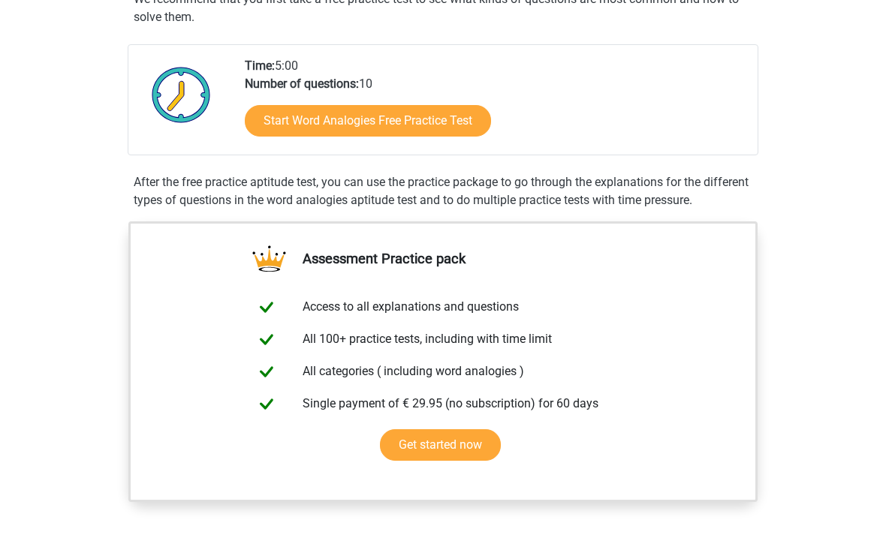
click at [450, 124] on link "Start Word Analogies Free Practice Test" at bounding box center [368, 122] width 246 height 32
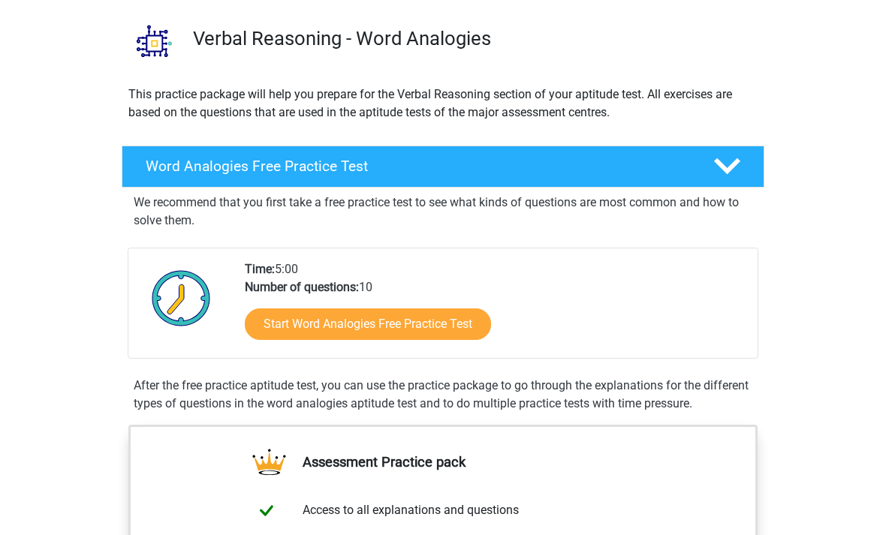
scroll to position [0, 0]
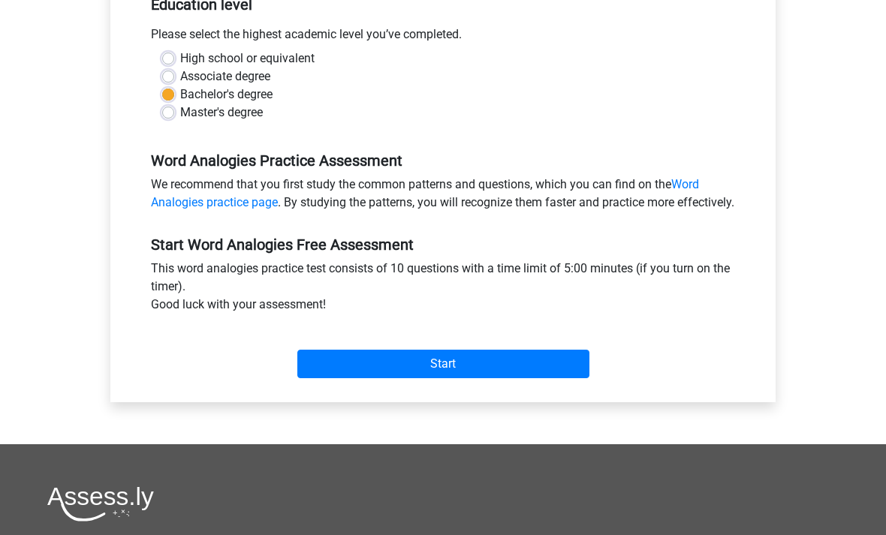
scroll to position [348, 0]
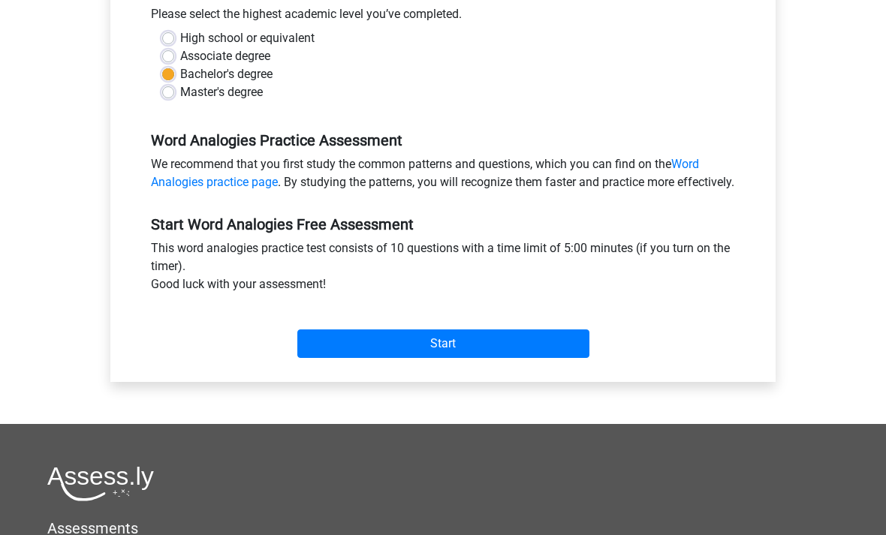
click at [387, 358] on input "Start" at bounding box center [443, 344] width 292 height 29
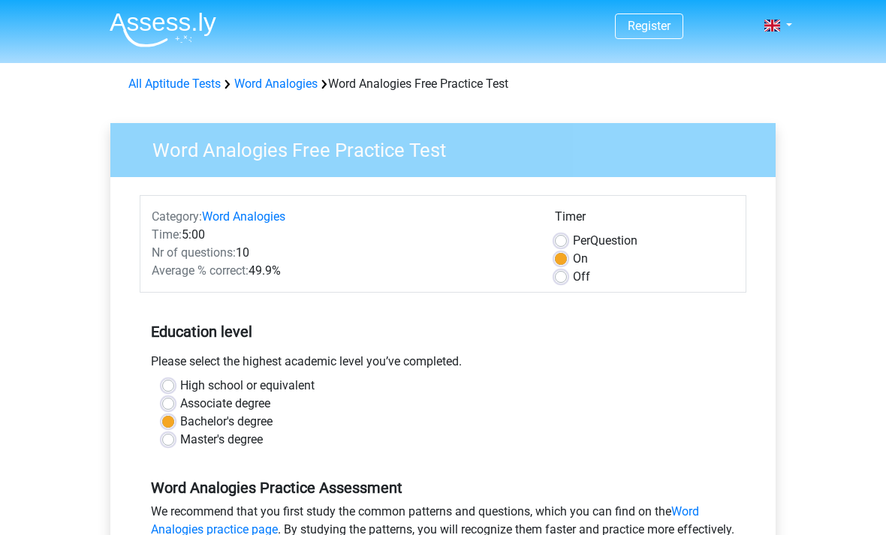
scroll to position [396, 0]
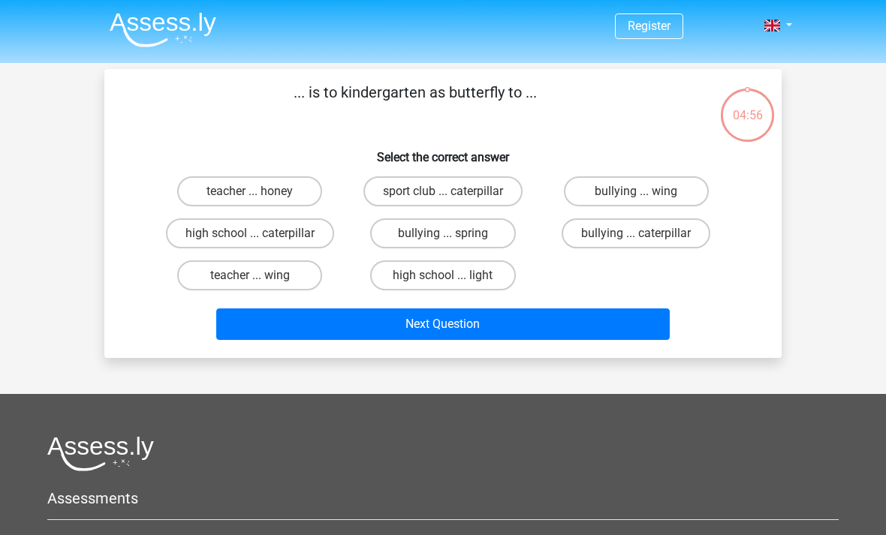
click at [312, 282] on label "teacher ... wing" at bounding box center [249, 276] width 145 height 30
click at [260, 282] on input "teacher ... wing" at bounding box center [255, 281] width 10 height 10
radio input "true"
click at [333, 334] on button "Next Question" at bounding box center [443, 325] width 454 height 32
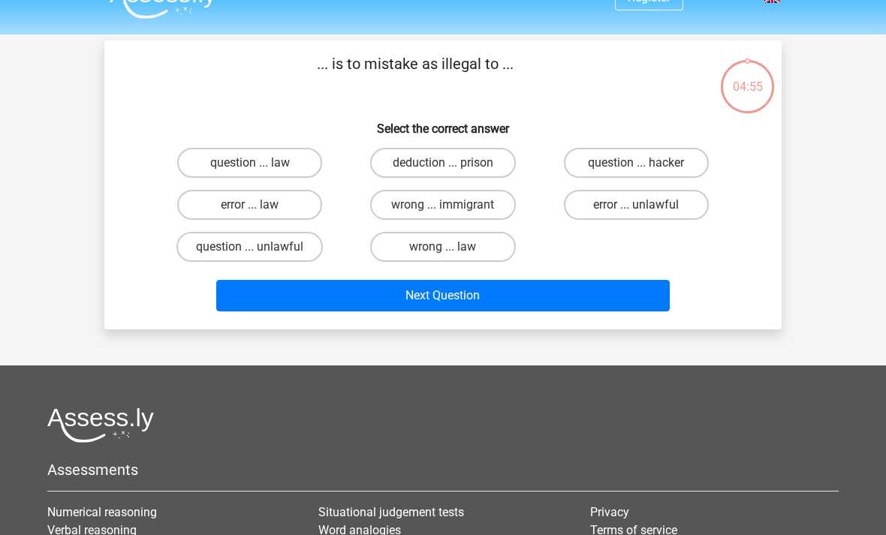
scroll to position [28, 0]
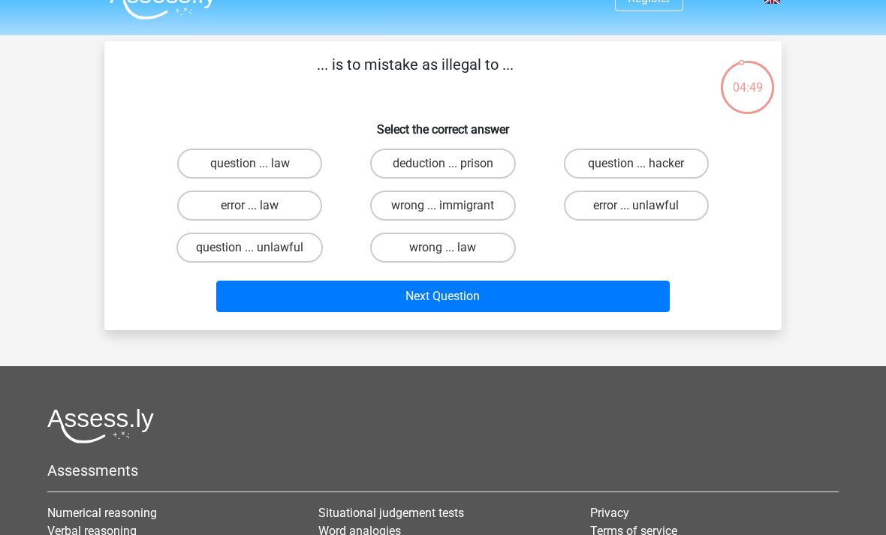
click at [300, 205] on label "error ... law" at bounding box center [249, 206] width 145 height 30
click at [260, 206] on input "error ... law" at bounding box center [255, 211] width 10 height 10
radio input "true"
click at [332, 289] on button "Next Question" at bounding box center [443, 297] width 454 height 32
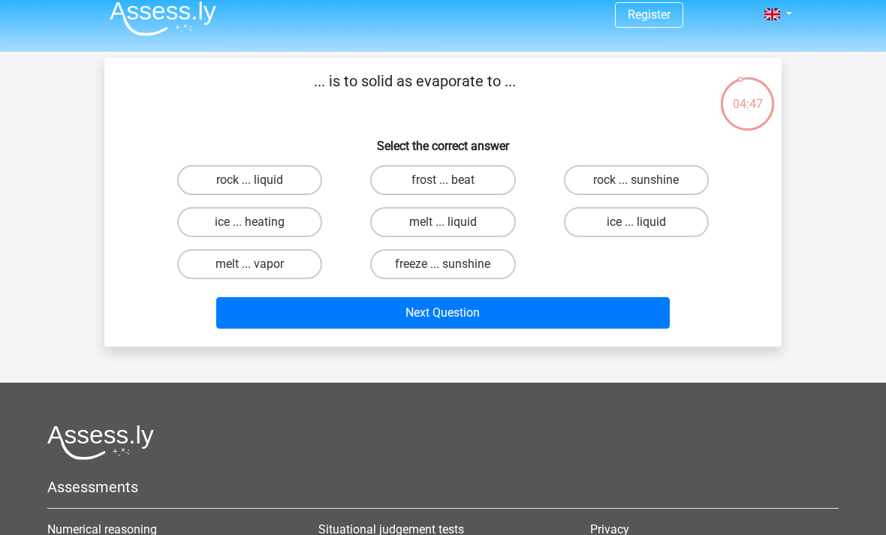
scroll to position [0, 0]
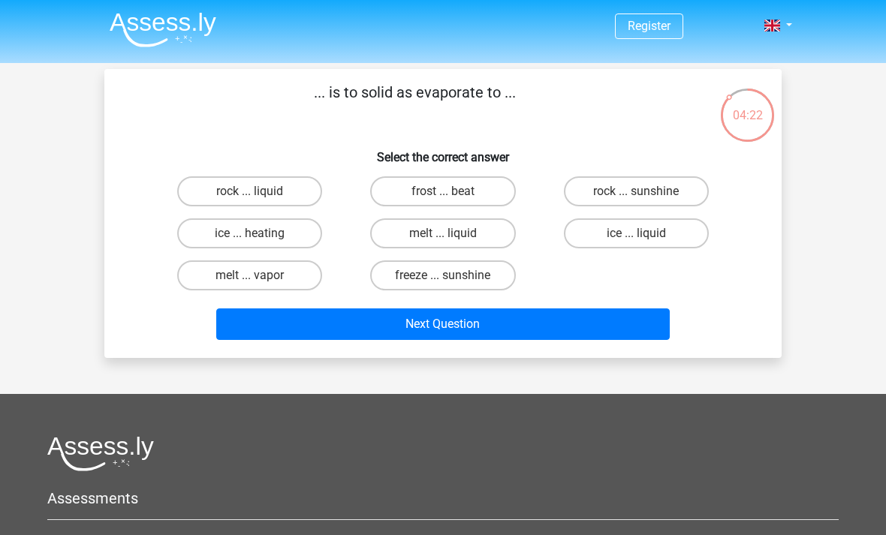
click at [303, 287] on label "melt ... vapor" at bounding box center [249, 276] width 145 height 30
click at [260, 285] on input "melt ... vapor" at bounding box center [255, 281] width 10 height 10
radio input "true"
click at [336, 332] on button "Next Question" at bounding box center [443, 325] width 454 height 32
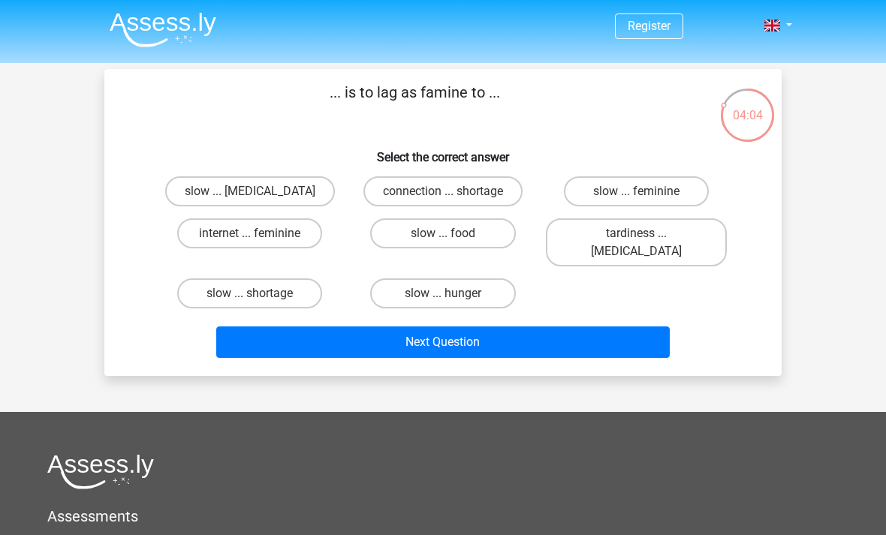
click at [300, 228] on label "internet ... feminine" at bounding box center [249, 234] width 145 height 30
click at [260, 234] on input "internet ... feminine" at bounding box center [255, 239] width 10 height 10
radio input "true"
click at [285, 329] on button "Next Question" at bounding box center [443, 343] width 454 height 32
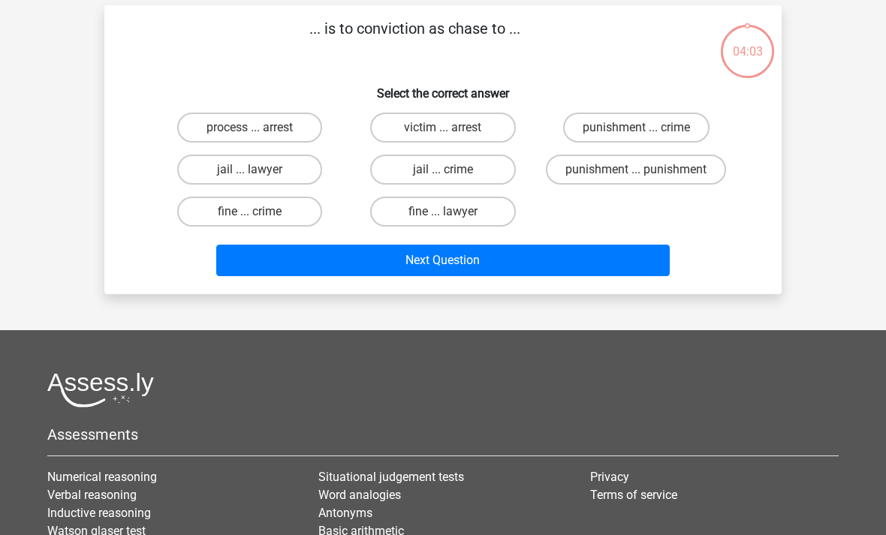
scroll to position [69, 0]
